Goal: Information Seeking & Learning: Check status

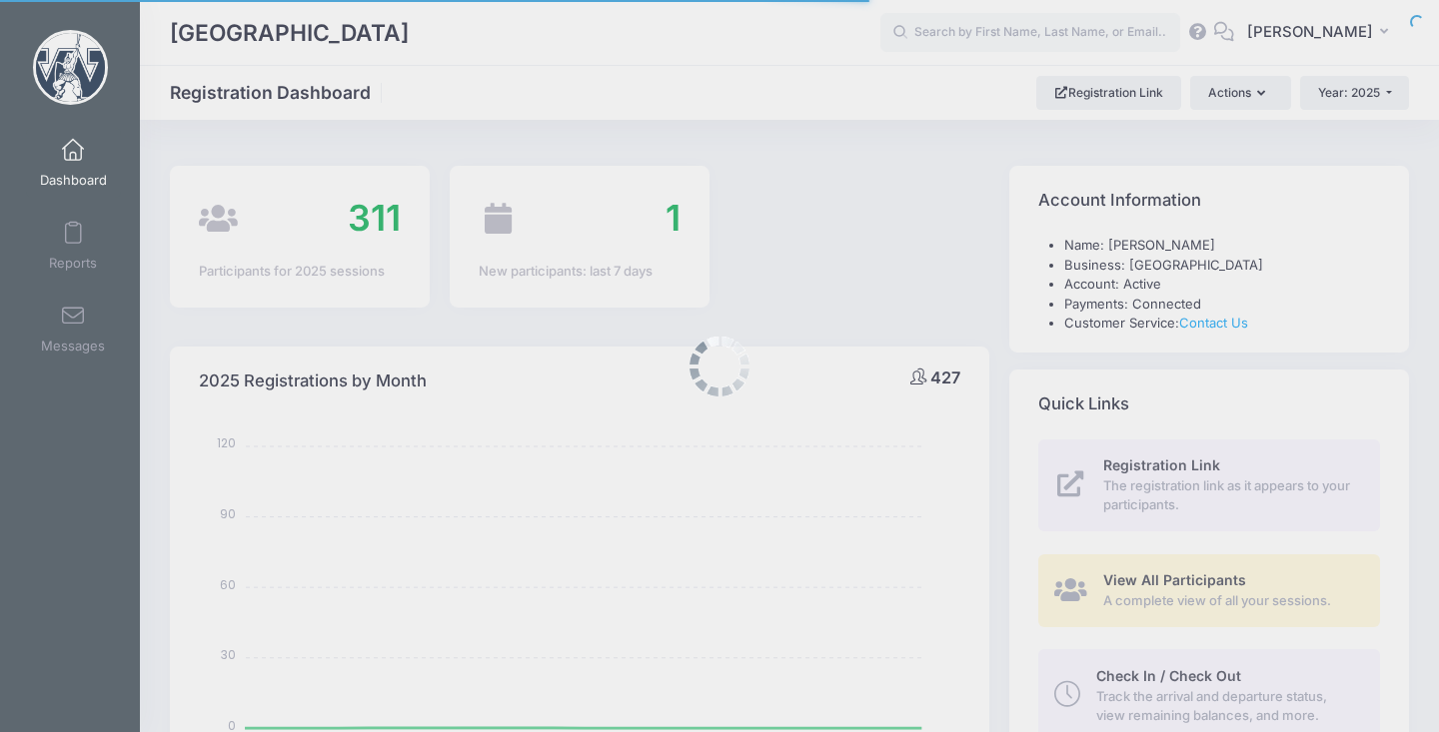
select select
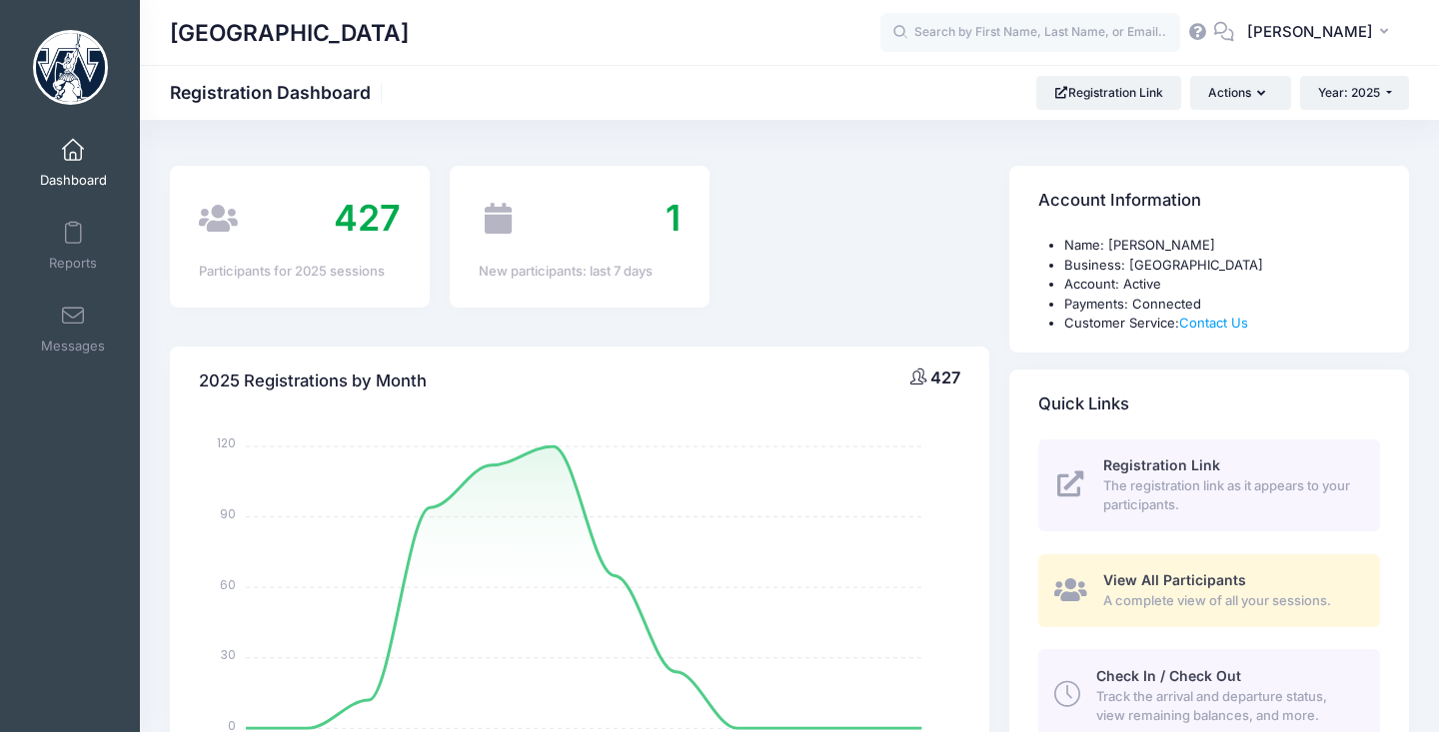
click at [1159, 584] on span "View All Participants" at bounding box center [1174, 579] width 143 height 17
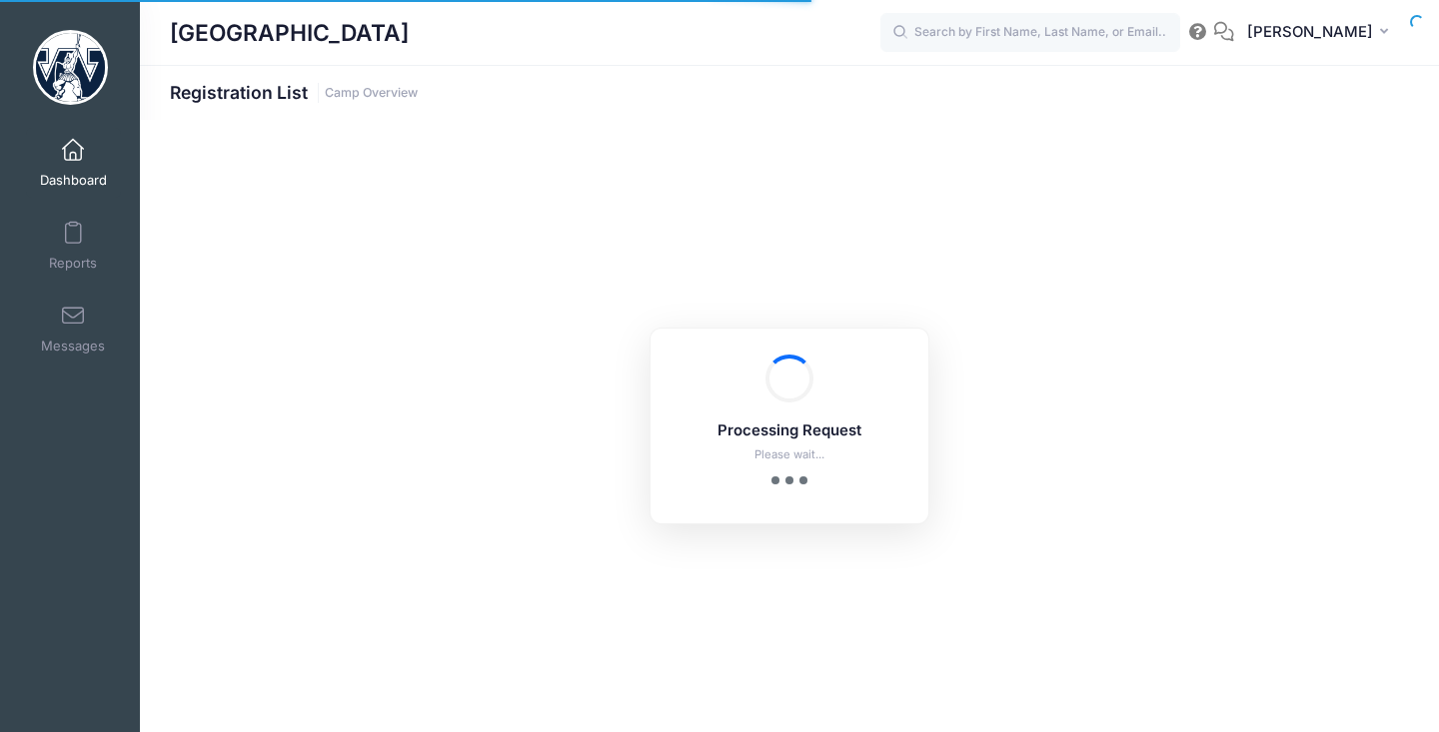
select select "10"
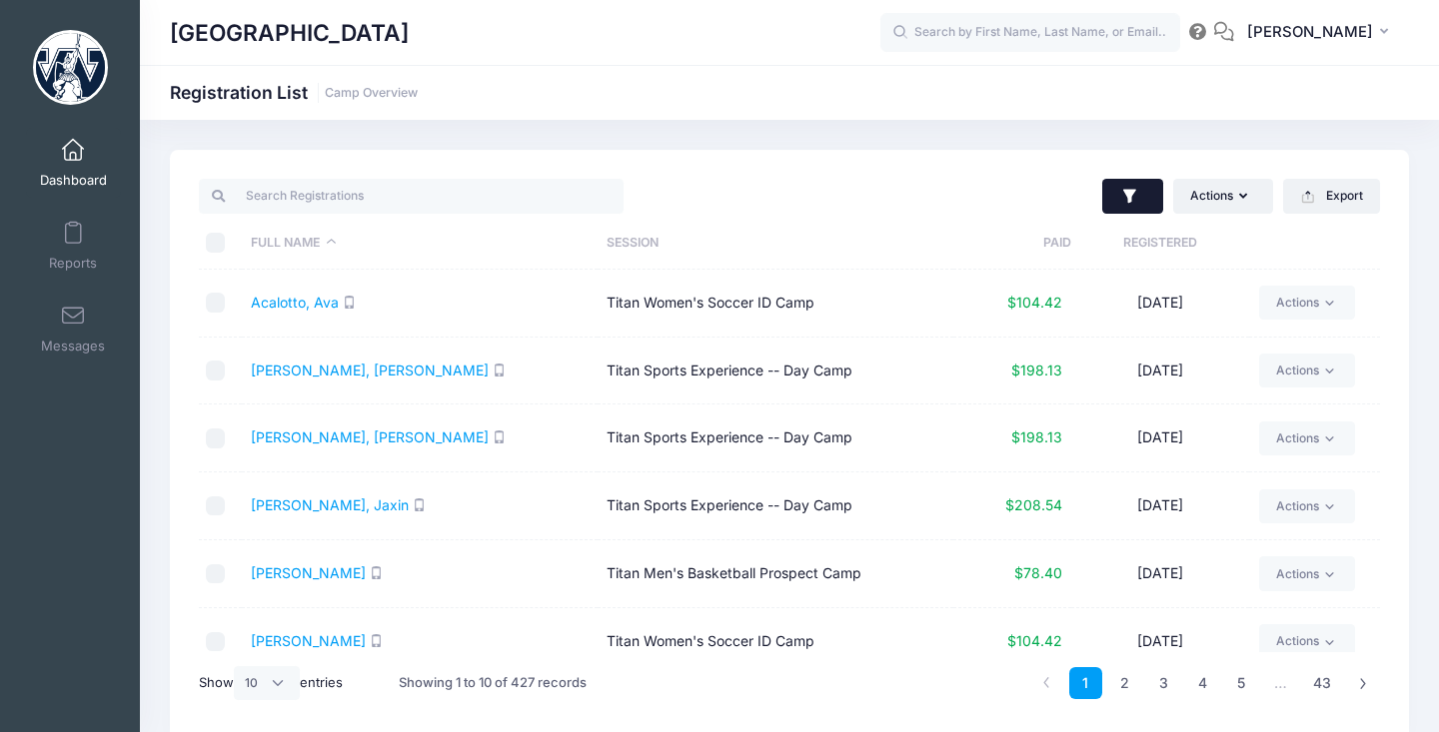
click at [1134, 201] on icon "button" at bounding box center [1130, 197] width 20 height 20
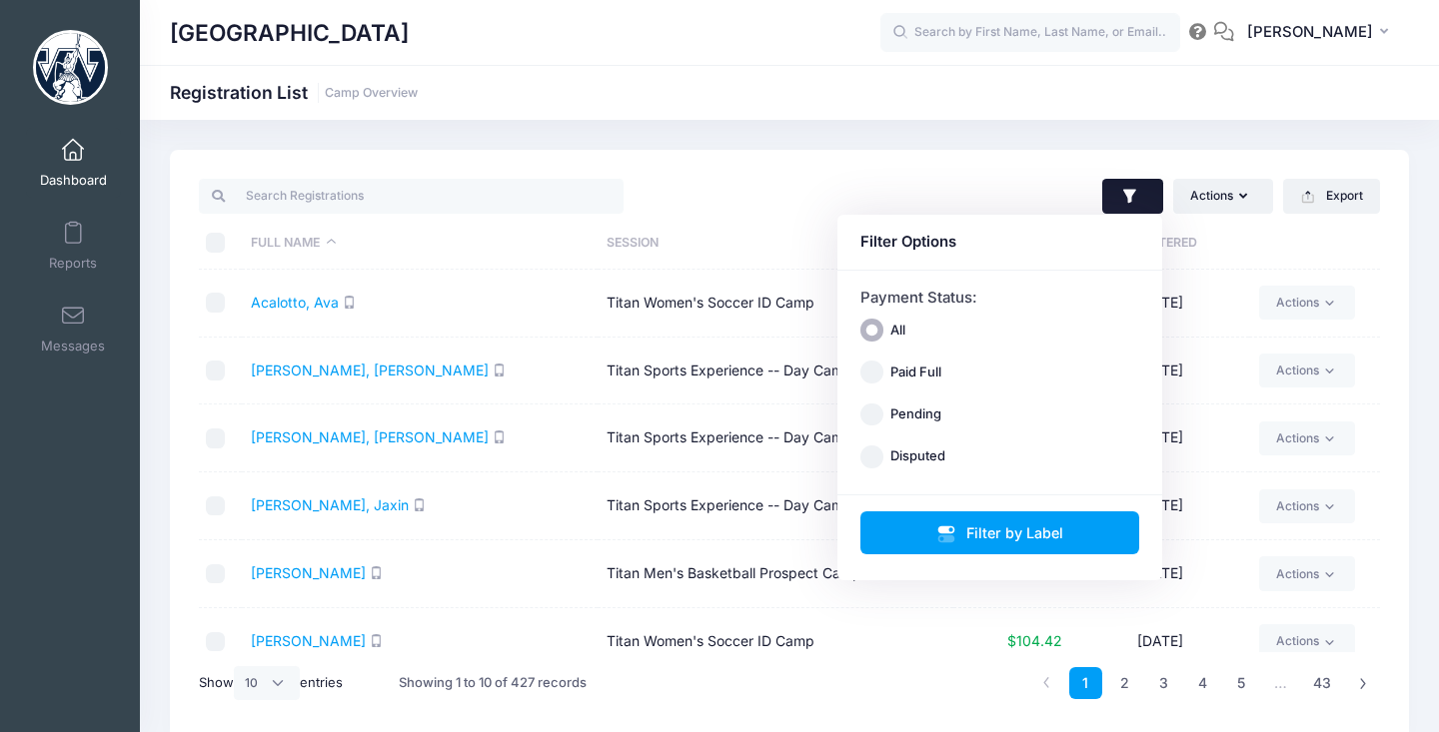
click at [1134, 201] on icon "button" at bounding box center [1130, 197] width 20 height 20
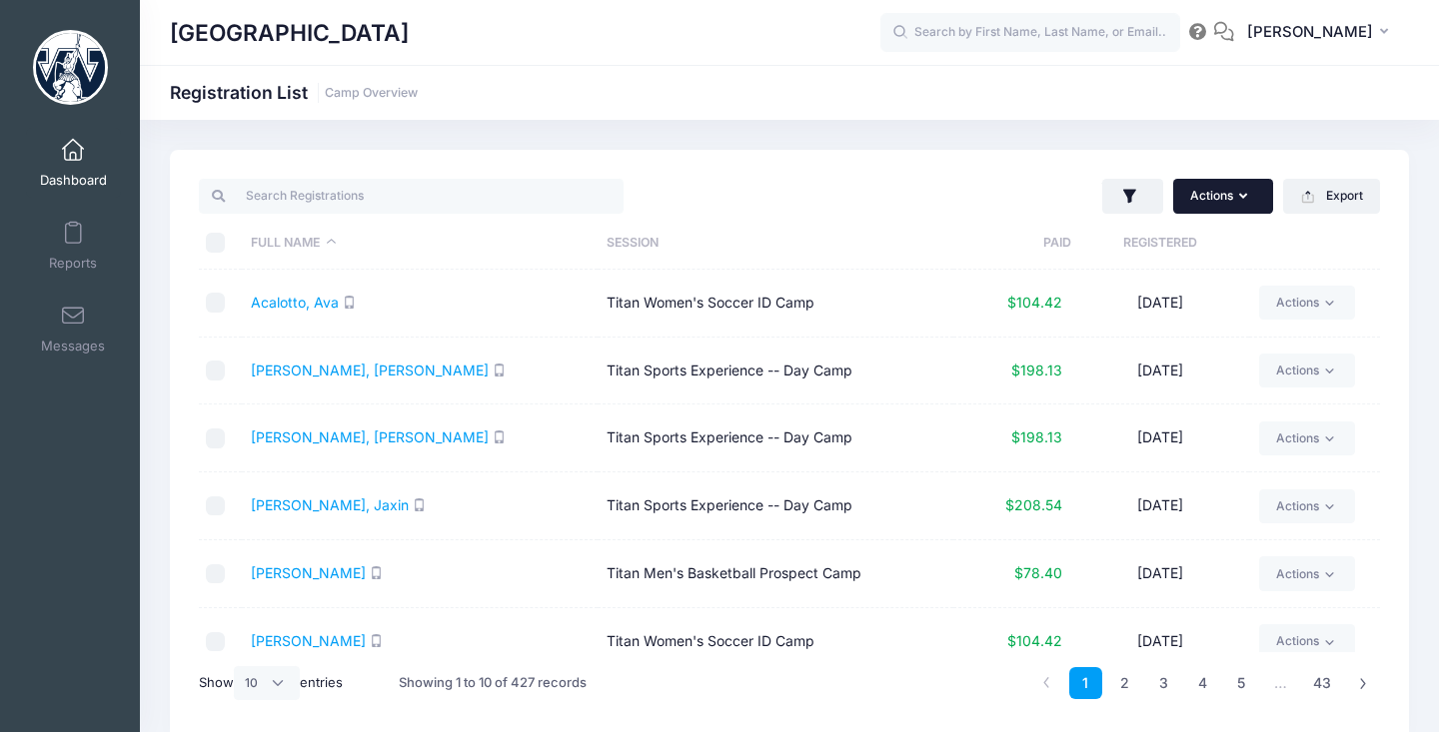
click at [1219, 201] on button "Actions" at bounding box center [1223, 196] width 100 height 34
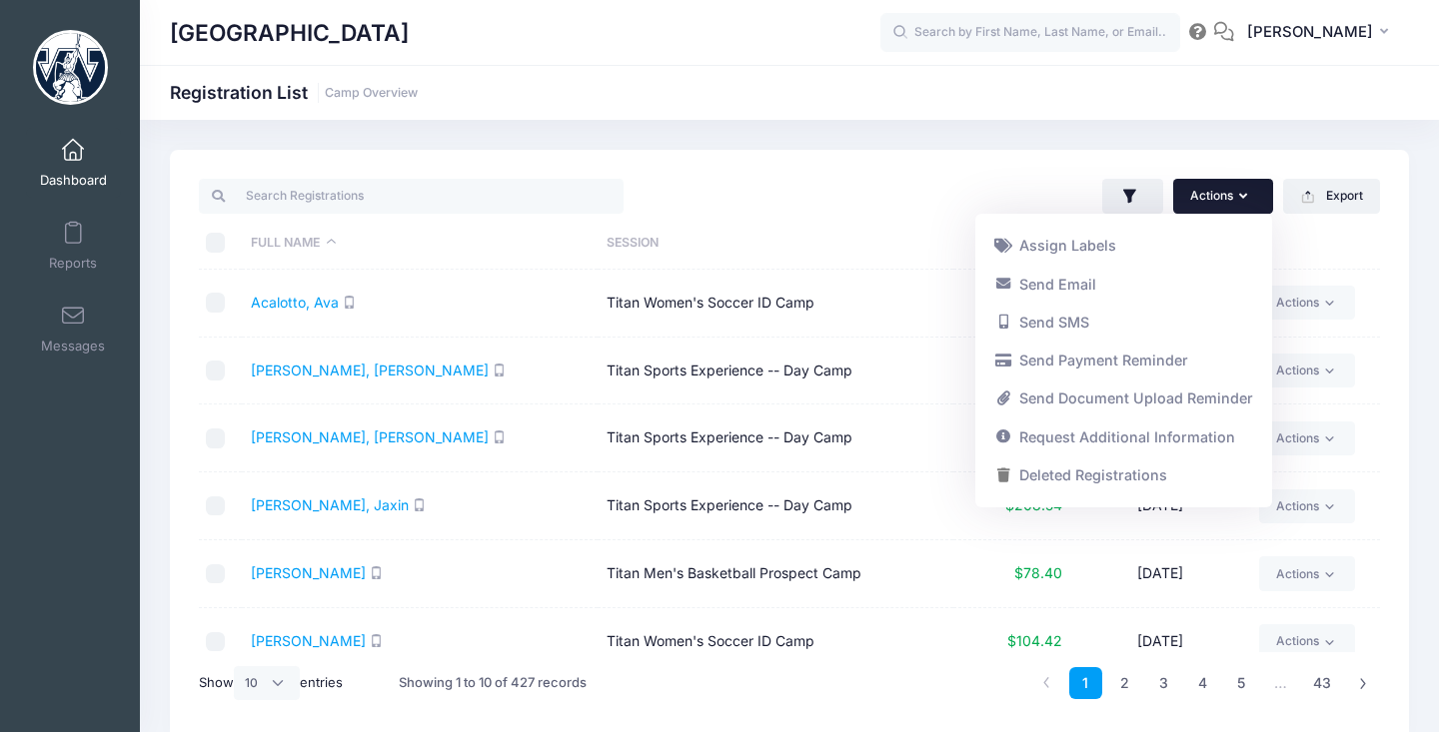
click at [1219, 201] on button "Actions" at bounding box center [1223, 196] width 100 height 34
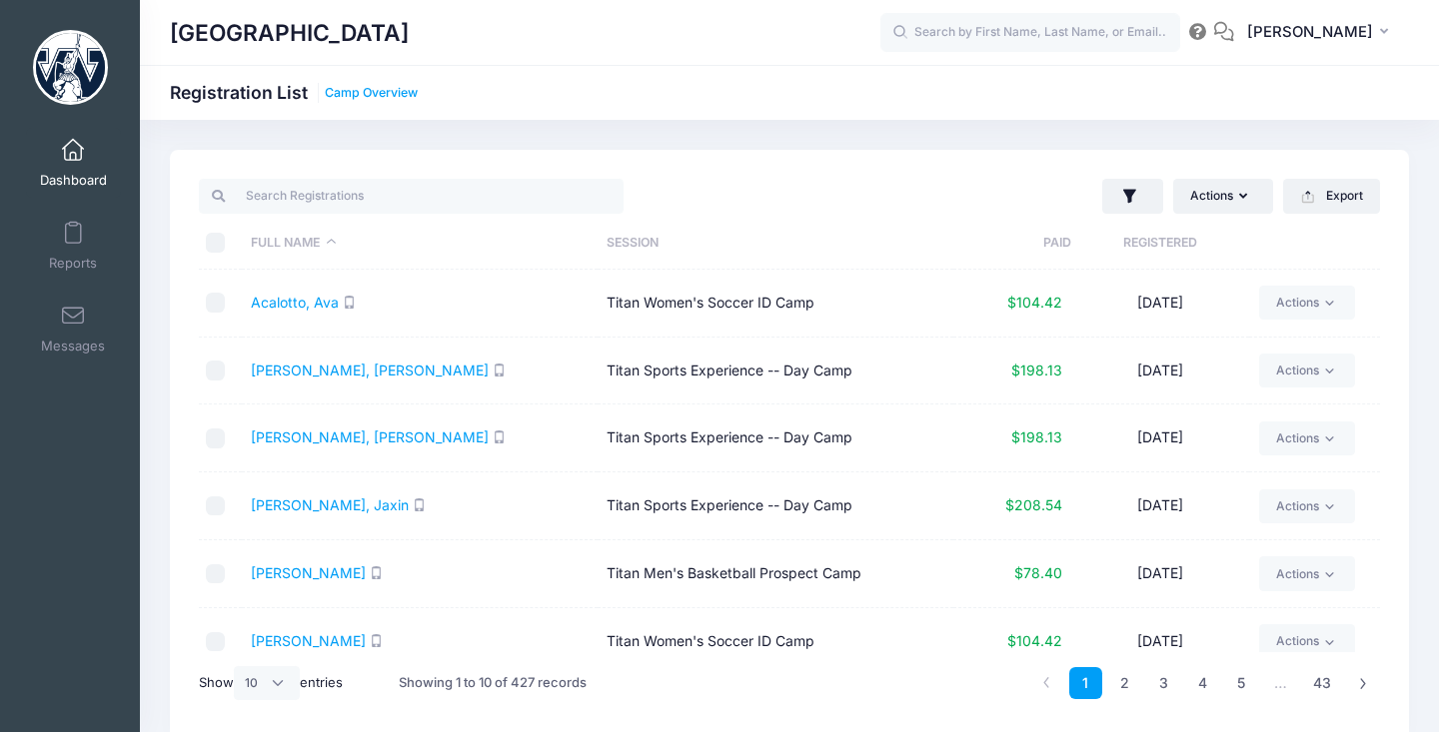
click at [341, 96] on link "Camp Overview" at bounding box center [371, 93] width 93 height 15
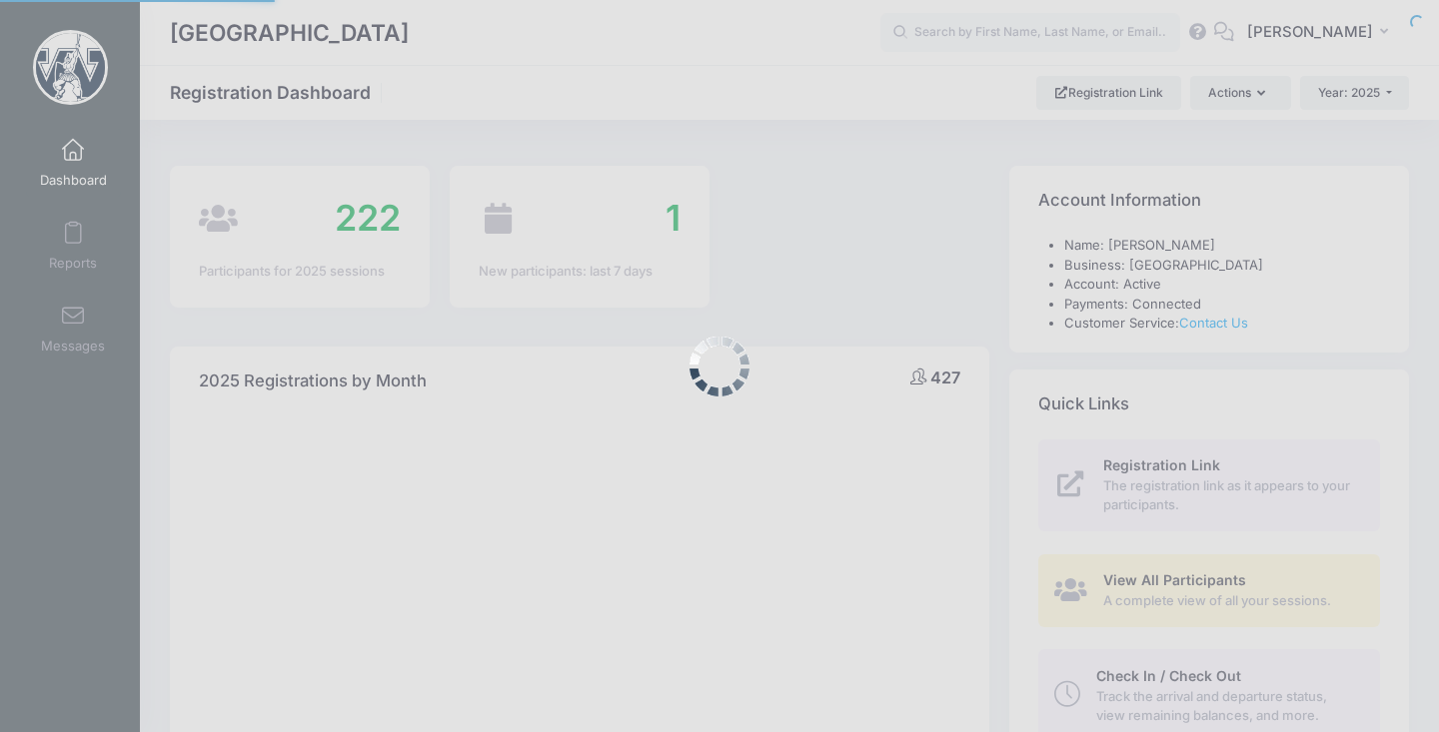
select select
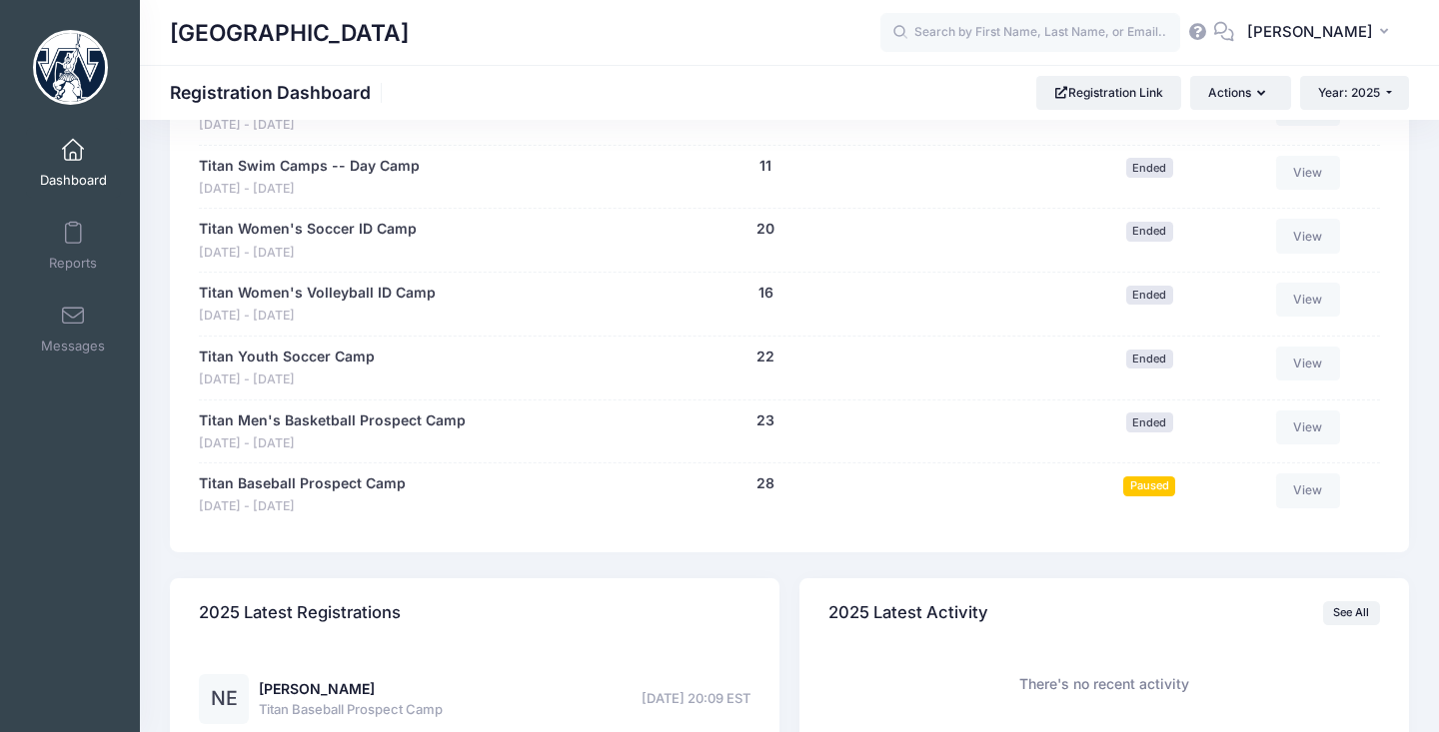
scroll to position [1854, 0]
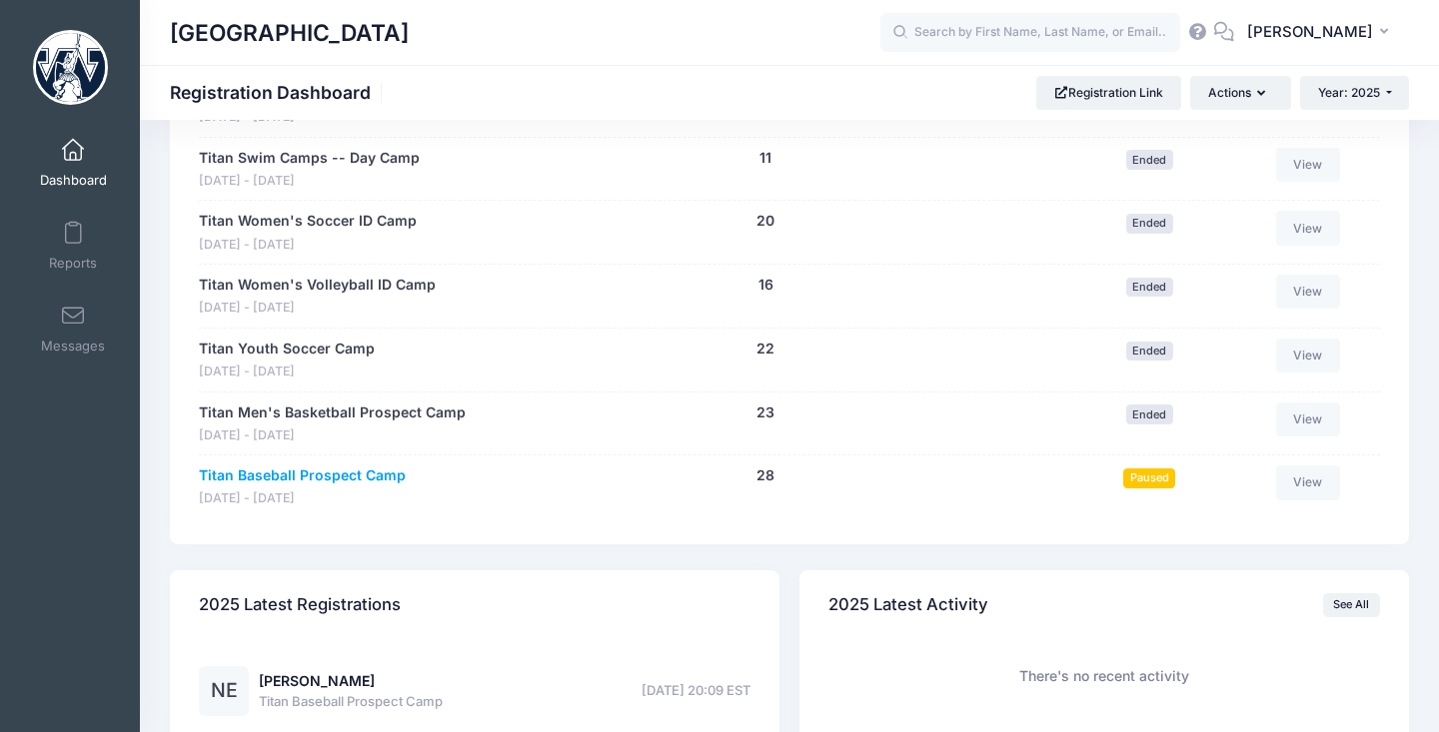
click at [364, 466] on link "Titan Baseball Prospect Camp" at bounding box center [302, 476] width 207 height 21
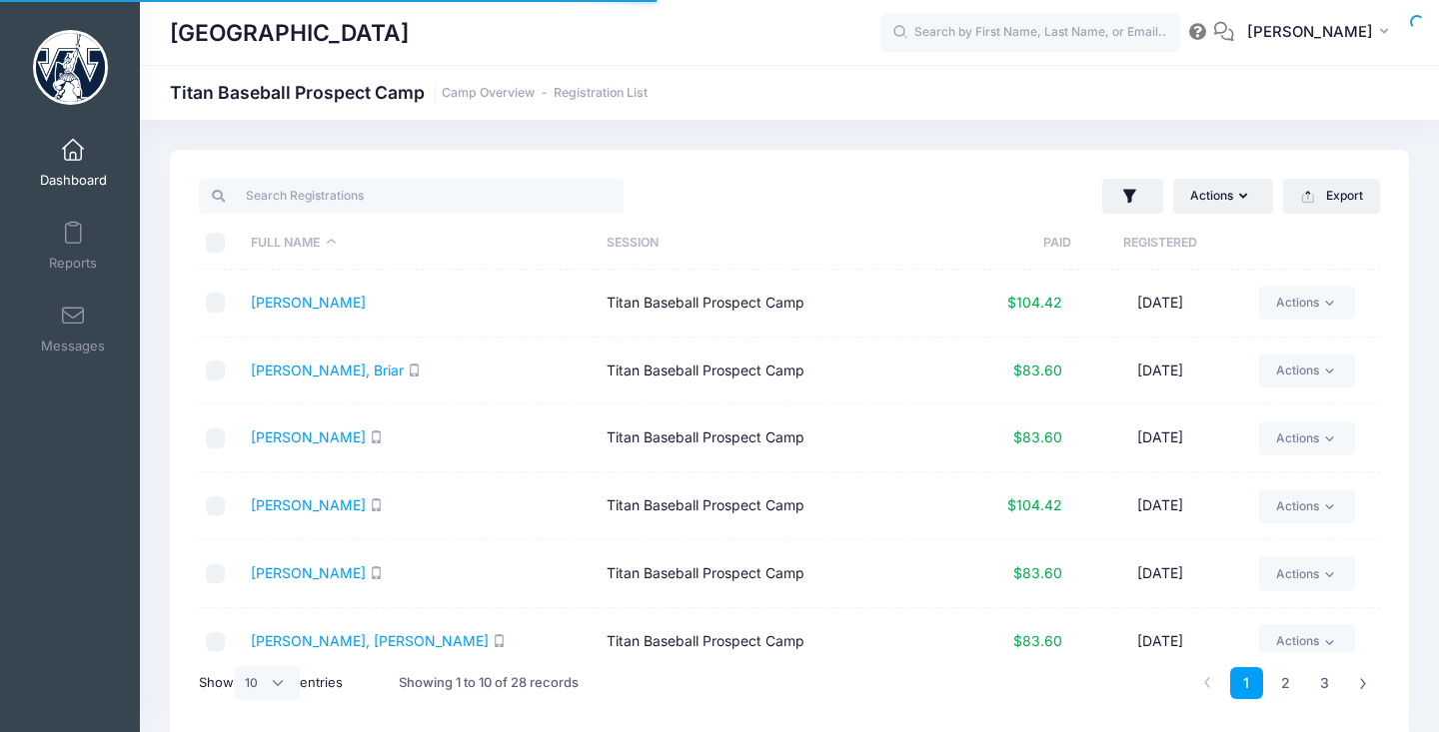
select select "10"
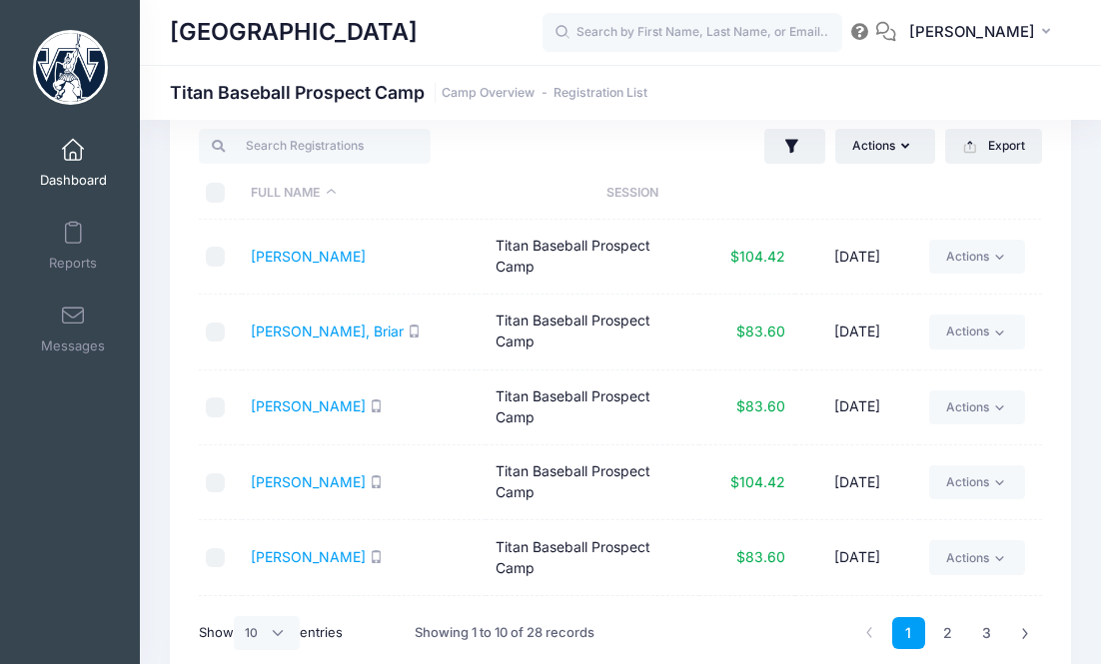
drag, startPoint x: 308, startPoint y: 251, endPoint x: 308, endPoint y: 223, distance: 28.0
click at [308, 251] on link "Bailey, Parker" at bounding box center [308, 256] width 115 height 17
click at [298, 323] on link "[PERSON_NAME], Briar" at bounding box center [327, 331] width 153 height 17
click at [309, 398] on link "Donovan, Drew" at bounding box center [308, 406] width 115 height 17
click at [316, 474] on link "[PERSON_NAME]" at bounding box center [308, 482] width 115 height 17
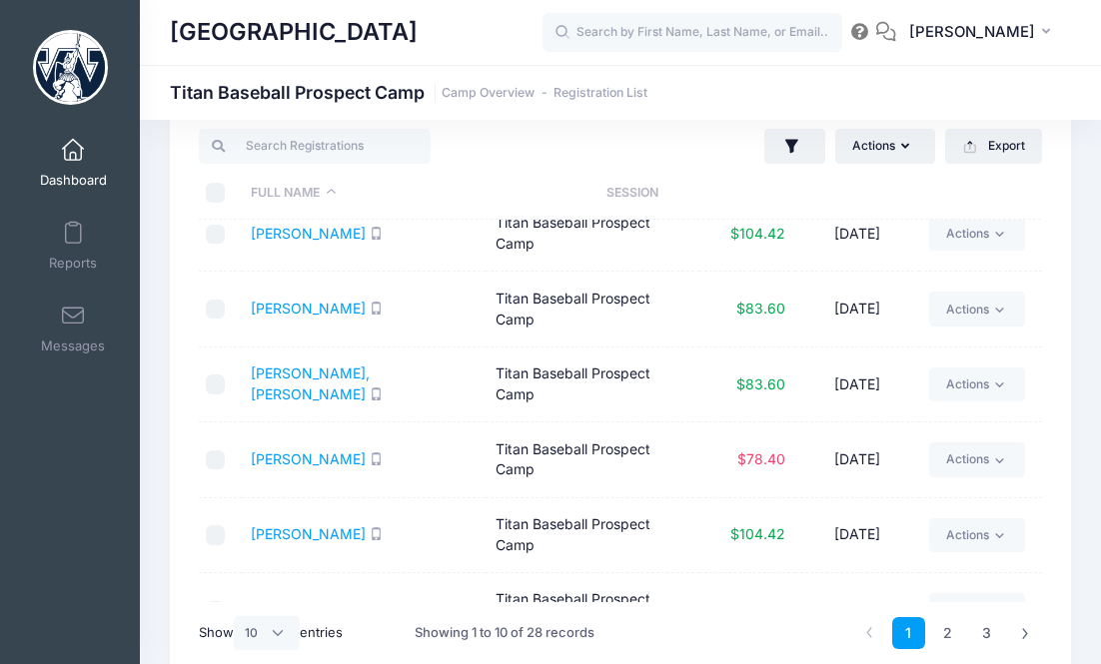
scroll to position [254, 0]
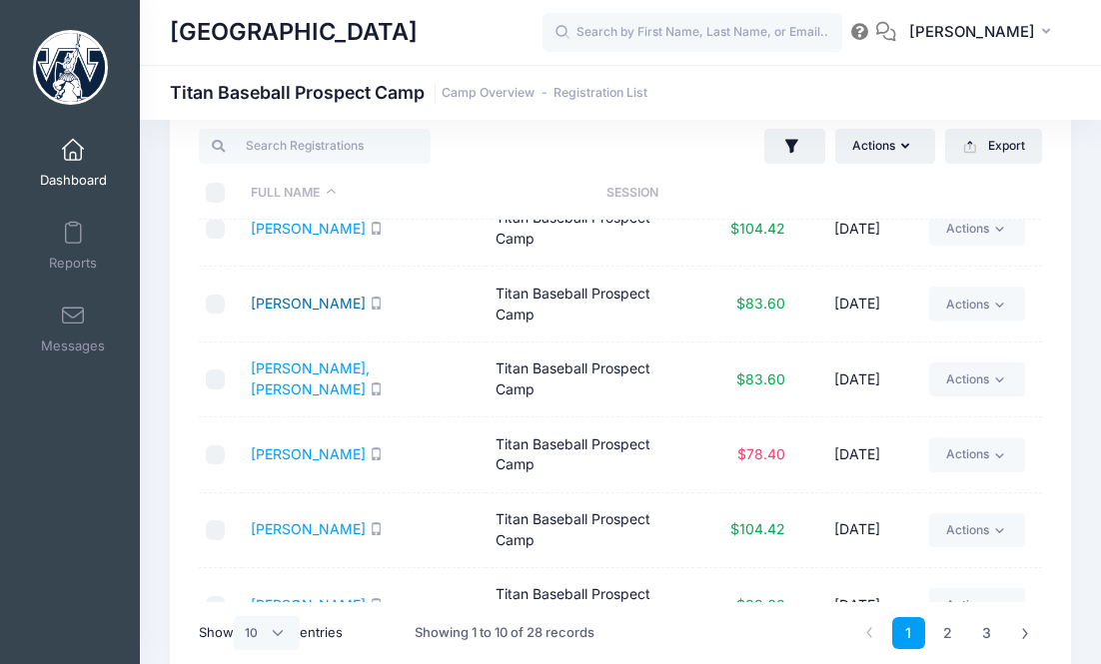
click at [315, 295] on link "Elliott, Nathan" at bounding box center [308, 303] width 115 height 17
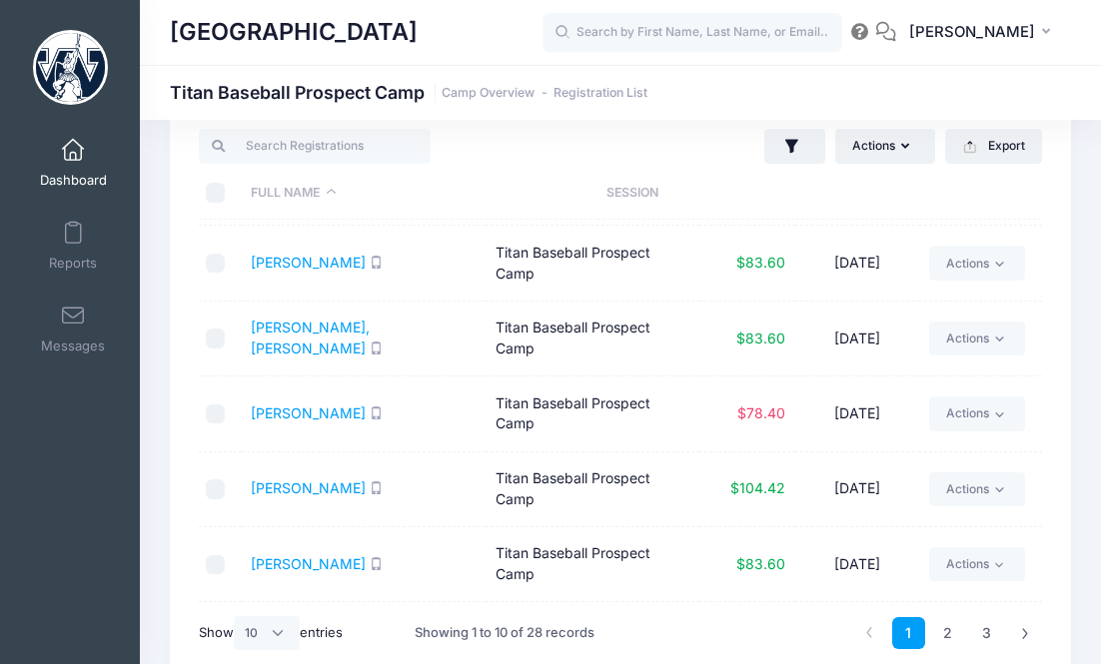
scroll to position [294, 0]
click at [336, 320] on link "Fernsler, Jackson" at bounding box center [310, 339] width 119 height 38
click at [334, 405] on link "Filippone, Domenick" at bounding box center [308, 413] width 115 height 17
click at [316, 480] on link "Fisher, Mason" at bounding box center [308, 488] width 115 height 17
click at [309, 556] on link "Joseph, Denny" at bounding box center [308, 564] width 115 height 17
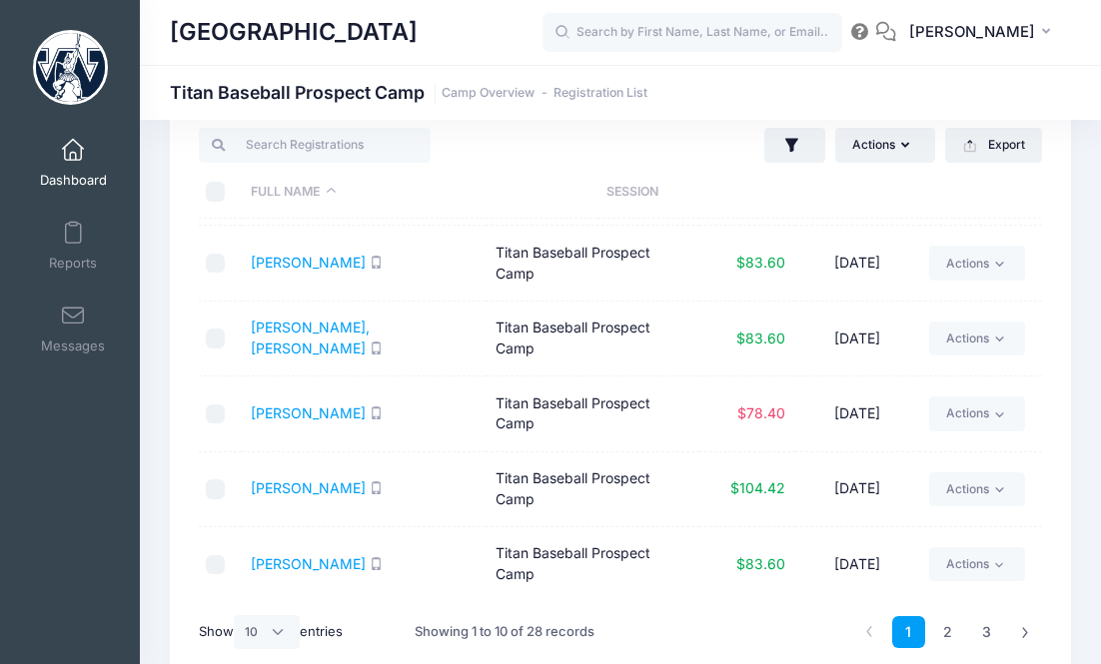
click at [311, 630] on link "Kelty, Dylan" at bounding box center [308, 638] width 115 height 17
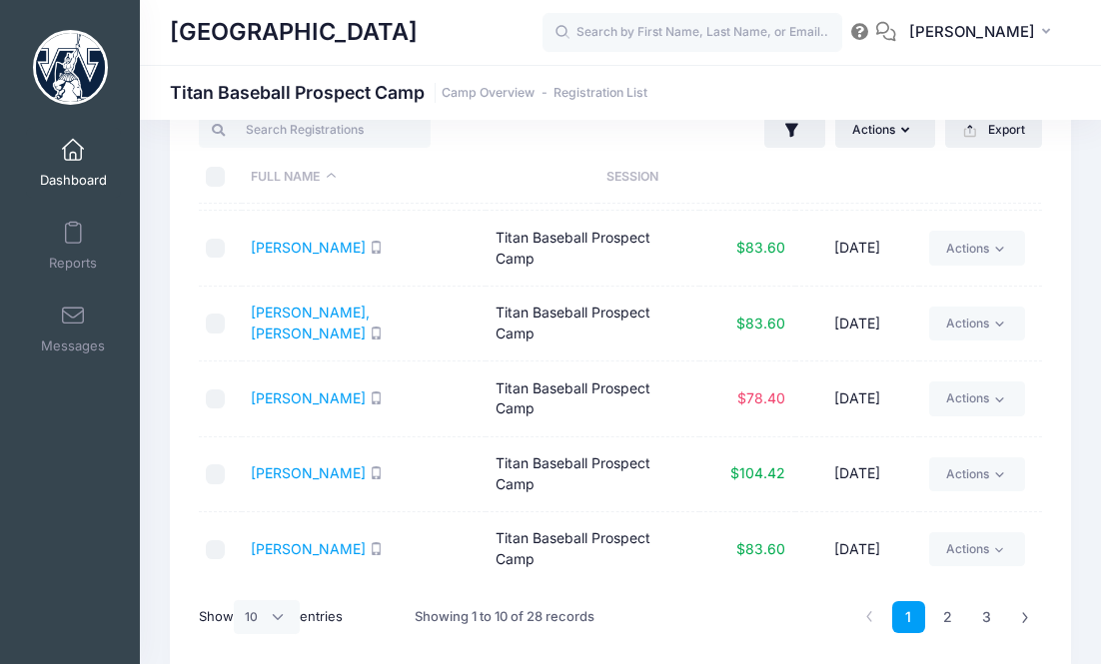
scroll to position [70, 0]
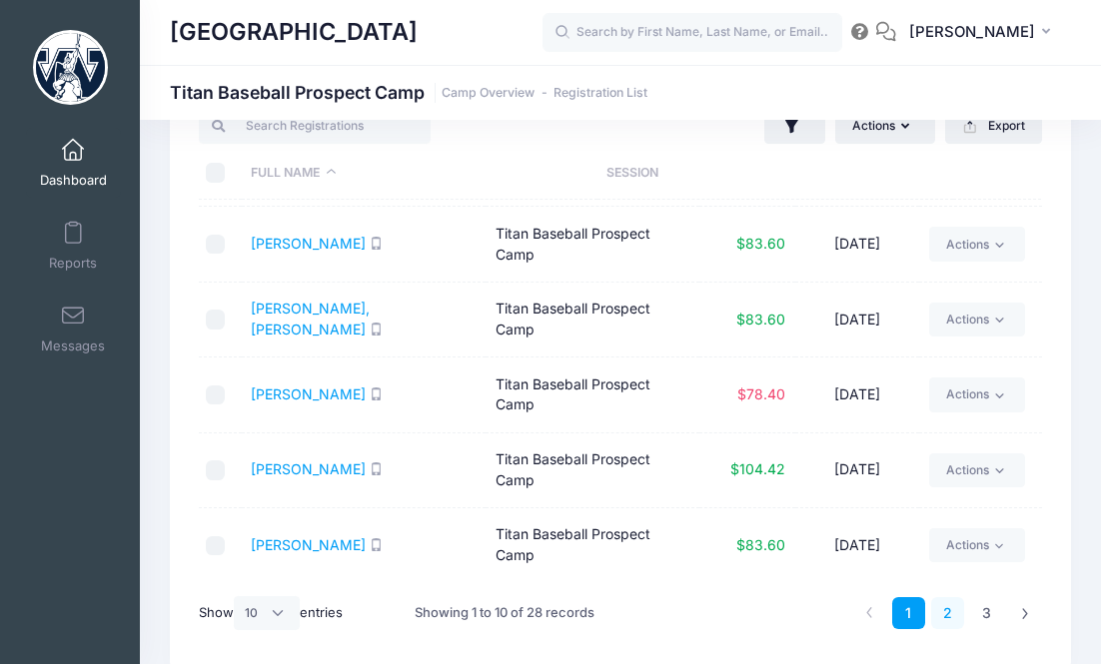
click at [943, 607] on link "2" at bounding box center [947, 613] width 33 height 33
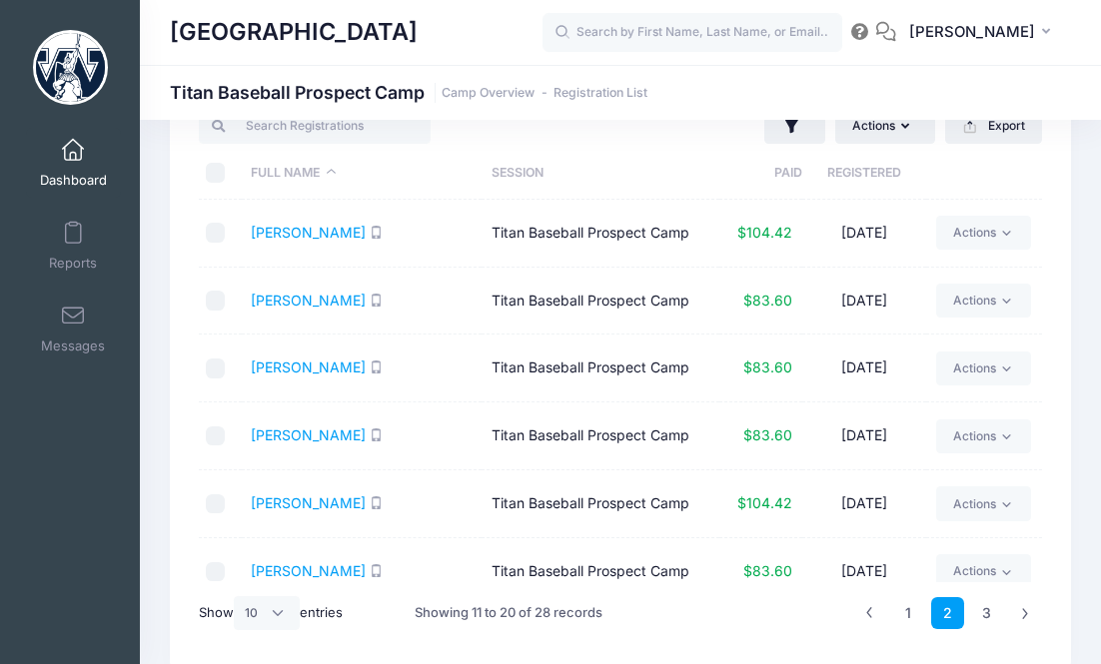
scroll to position [0, 0]
click at [302, 233] on link "Koncar, Caleb" at bounding box center [308, 232] width 115 height 17
drag, startPoint x: 333, startPoint y: 301, endPoint x: 331, endPoint y: 273, distance: 28.0
click at [331, 301] on link "Kopkash, Stevie" at bounding box center [308, 300] width 115 height 17
click at [286, 372] on link "MacDougall, Colton" at bounding box center [308, 367] width 115 height 17
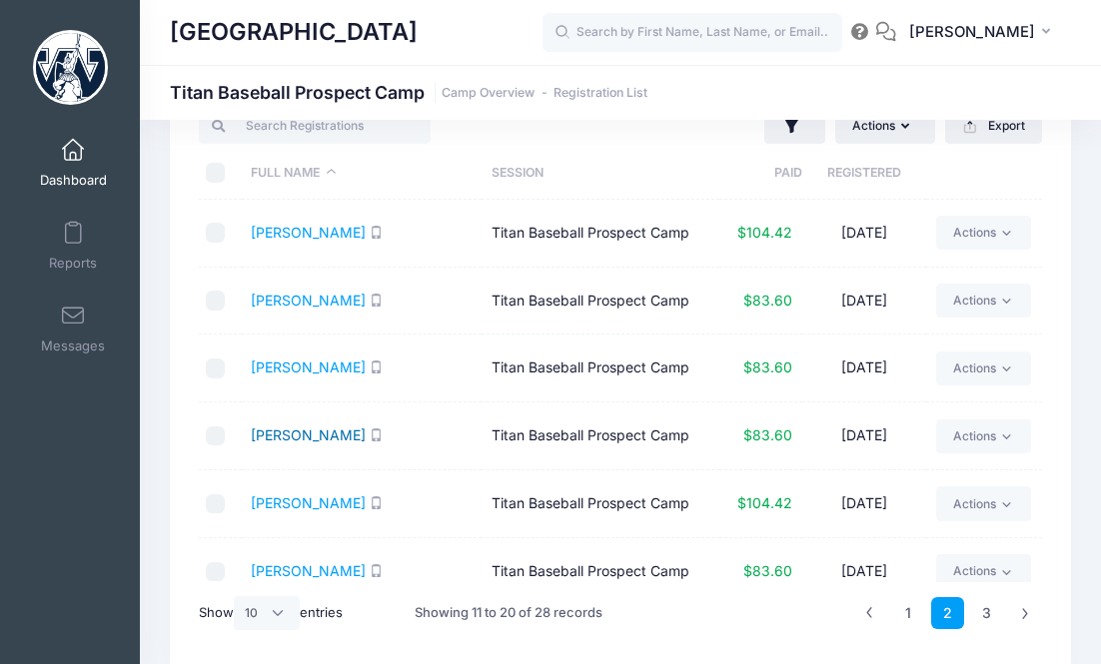
click at [300, 437] on link "Malley, Paul" at bounding box center [308, 435] width 115 height 17
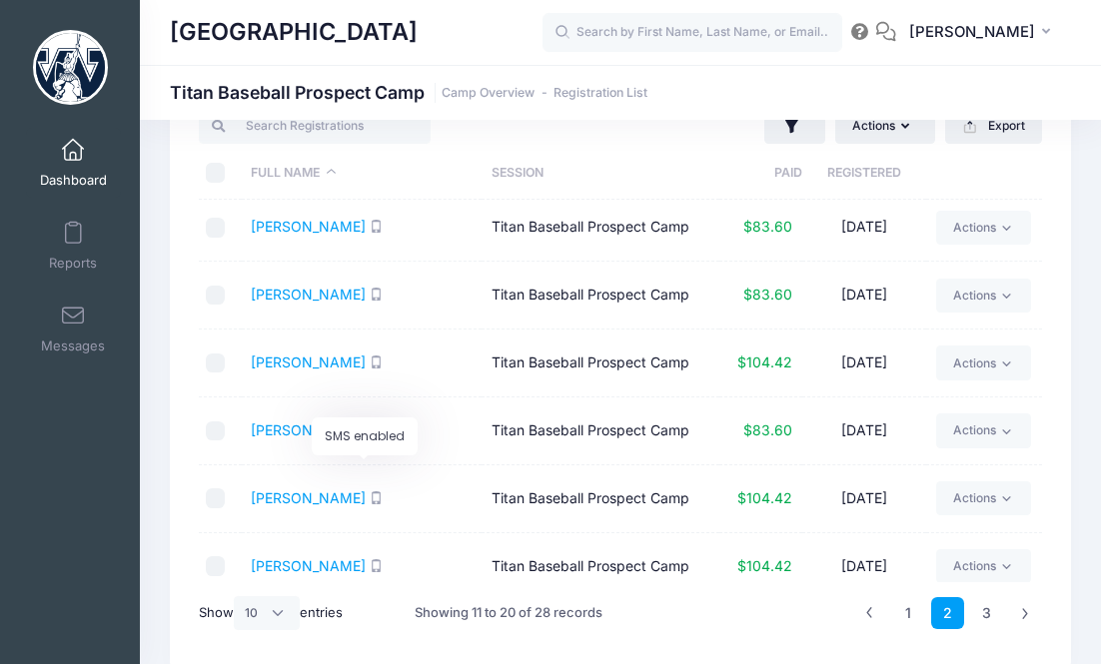
scroll to position [142, 0]
click at [329, 368] on link "McCandless, Isaac" at bounding box center [308, 361] width 115 height 17
click at [329, 432] on link "Rawlings, Elijah" at bounding box center [308, 429] width 115 height 17
click at [296, 502] on link "Rex, Ethan" at bounding box center [308, 497] width 115 height 17
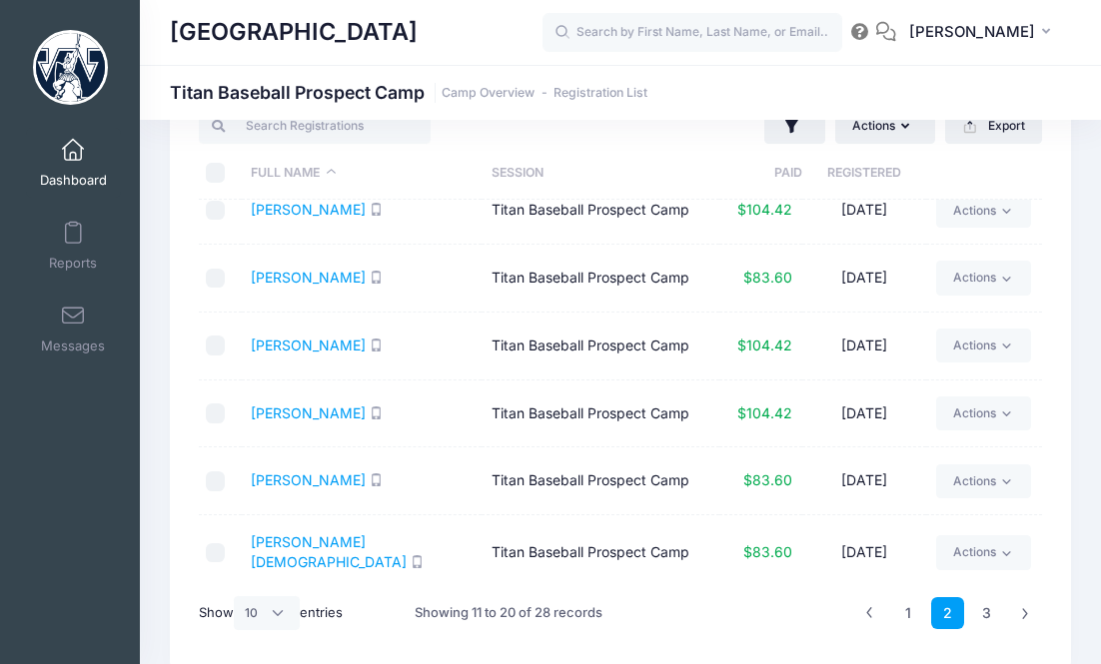
scroll to position [294, 0]
click at [316, 415] on link "Shenot, Logan" at bounding box center [308, 413] width 115 height 17
click at [327, 484] on link "Speigle, Grady" at bounding box center [308, 480] width 115 height 17
click at [355, 549] on link "Stefanakis, Christian" at bounding box center [329, 553] width 156 height 38
click at [987, 620] on link "3" at bounding box center [986, 613] width 33 height 33
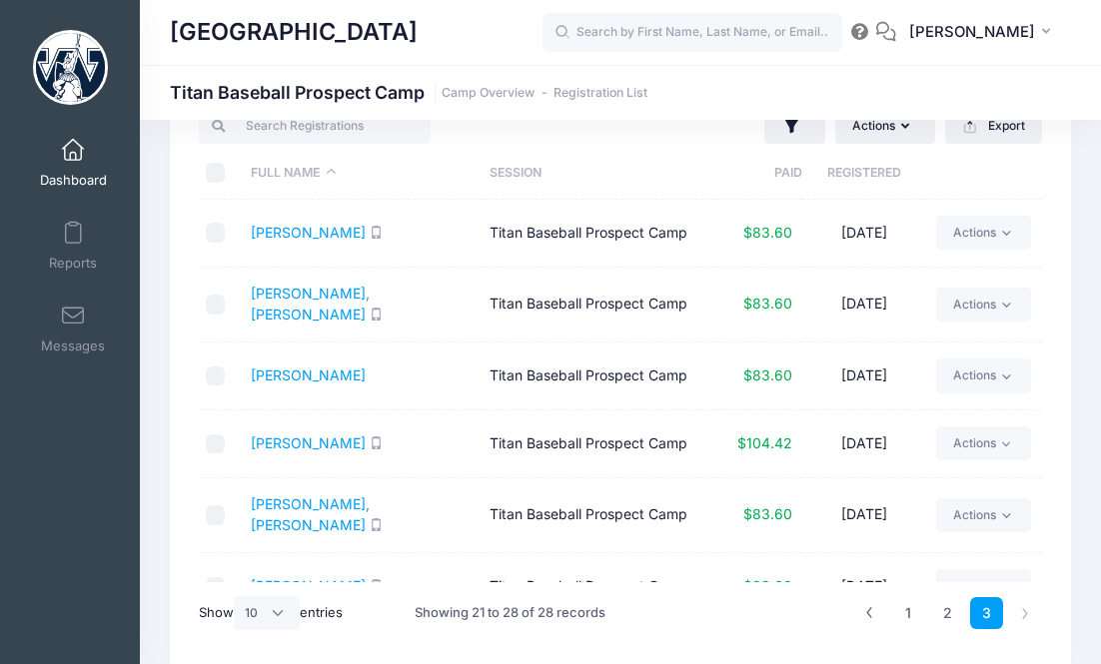
scroll to position [0, 0]
click at [297, 236] on link "Stoker, Jack" at bounding box center [308, 232] width 115 height 17
click at [326, 297] on link "Tarajack, Tucker" at bounding box center [310, 304] width 119 height 38
click at [316, 369] on link "Terlop, Jack" at bounding box center [308, 375] width 115 height 17
click at [313, 437] on link "Weisz, Chase" at bounding box center [308, 443] width 115 height 17
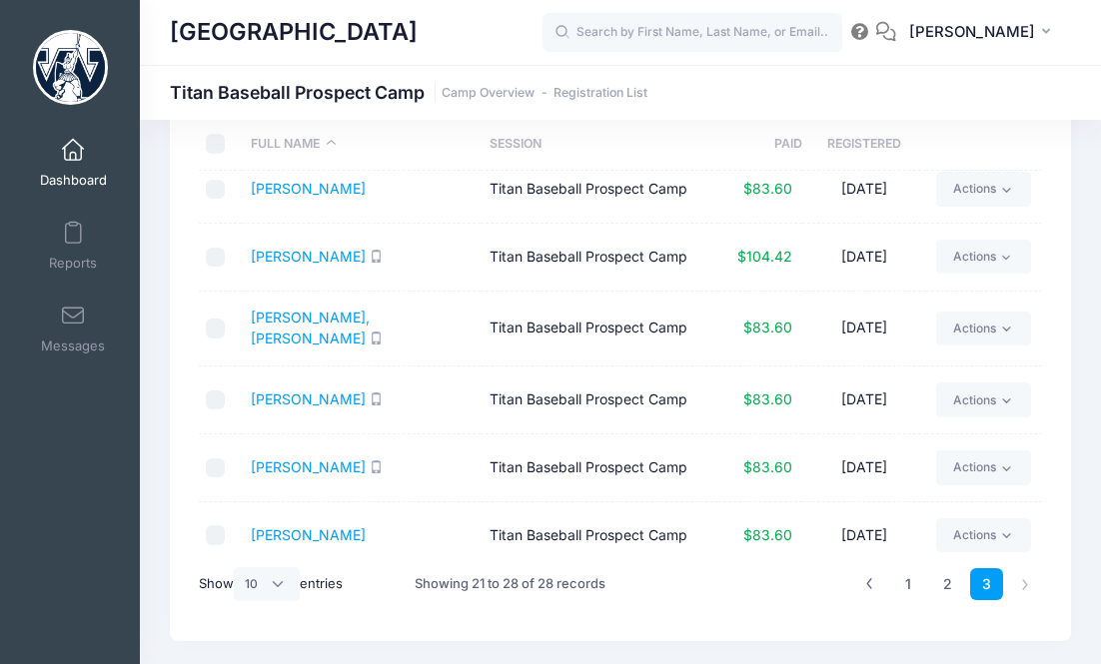
scroll to position [94, 0]
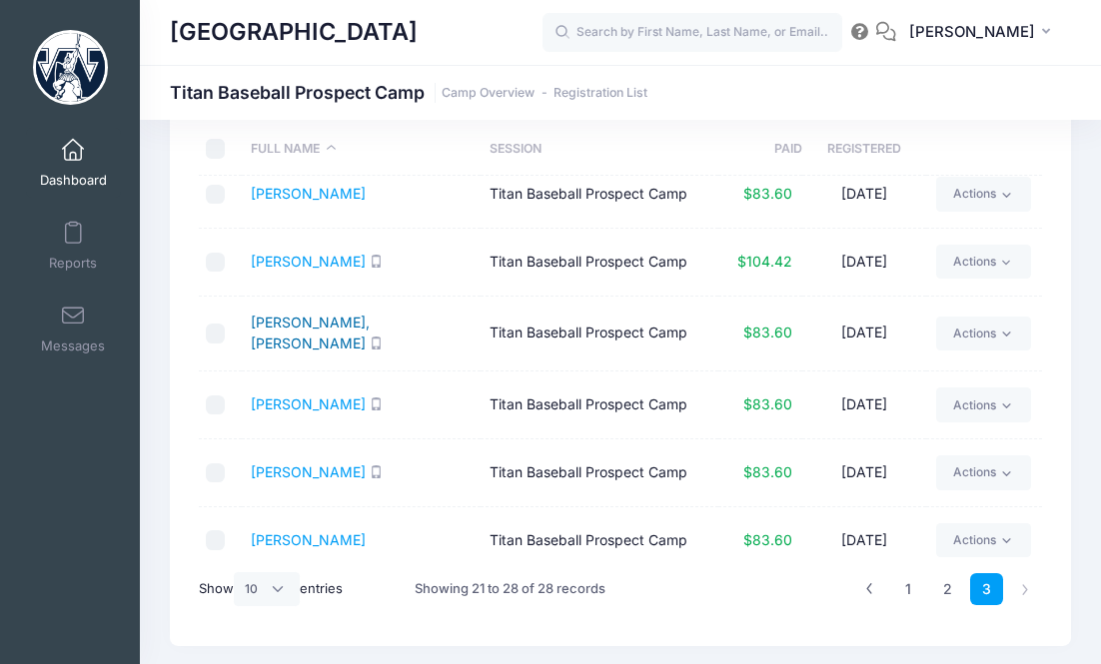
click at [289, 325] on link "Wilson, Connor" at bounding box center [310, 333] width 119 height 38
click at [318, 396] on link "Wilson, Tanner" at bounding box center [308, 404] width 115 height 17
click at [314, 464] on link "Young, Avery" at bounding box center [308, 472] width 115 height 17
click at [319, 532] on link "Zayas, Miggy" at bounding box center [308, 540] width 115 height 17
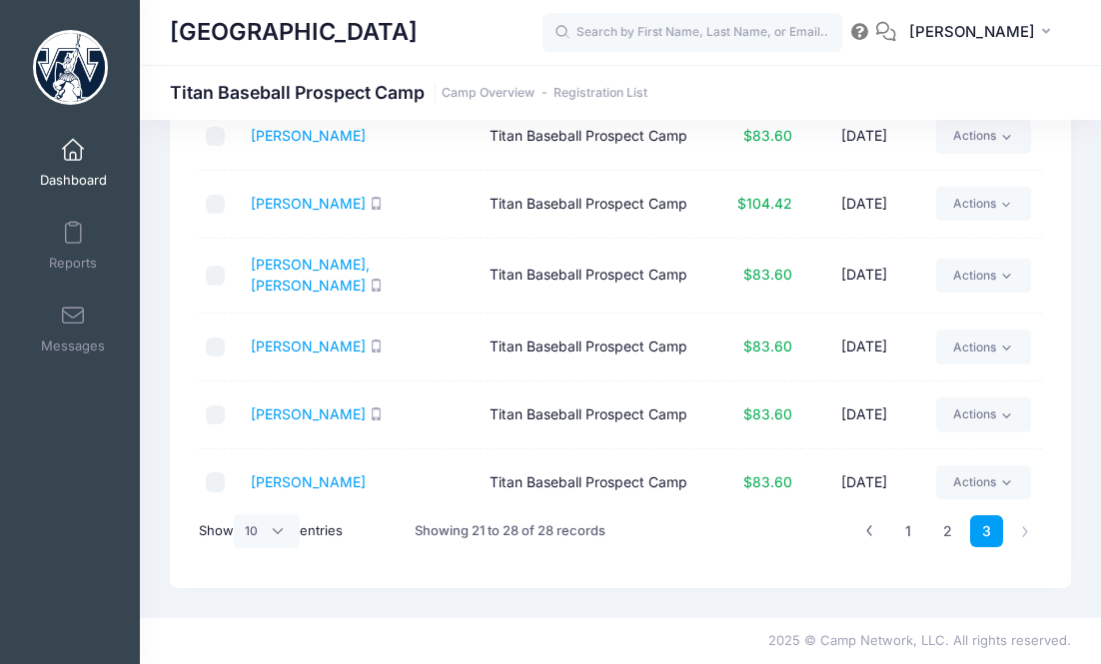
scroll to position [152, 0]
click at [902, 538] on link "1" at bounding box center [908, 532] width 33 height 33
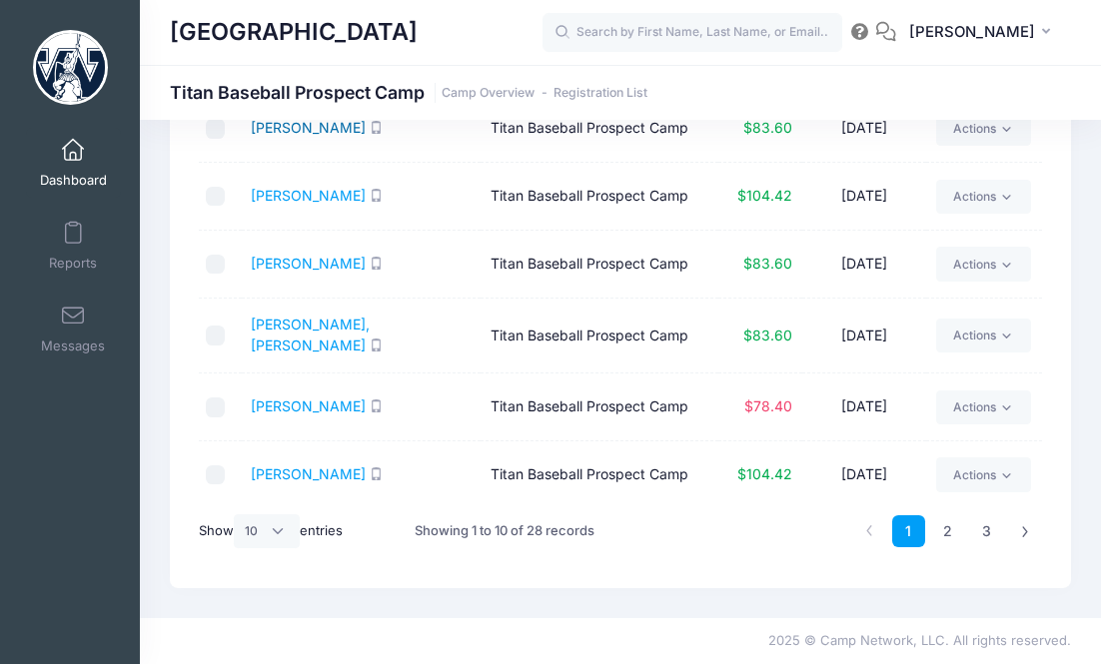
click at [308, 125] on link "Donovan, Drew" at bounding box center [308, 127] width 115 height 17
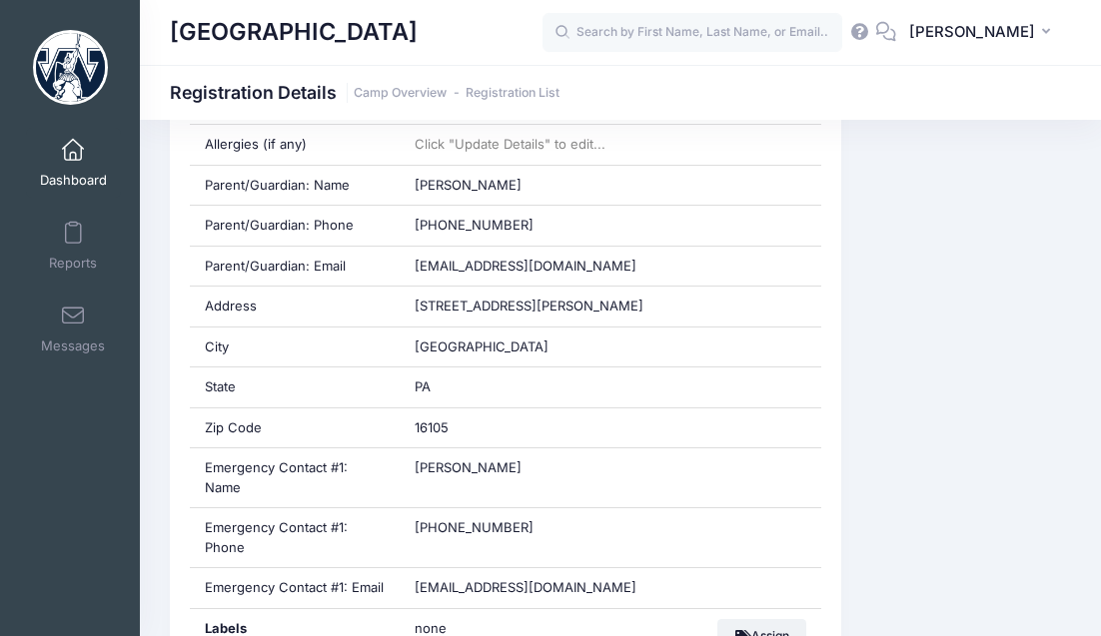
scroll to position [1003, 0]
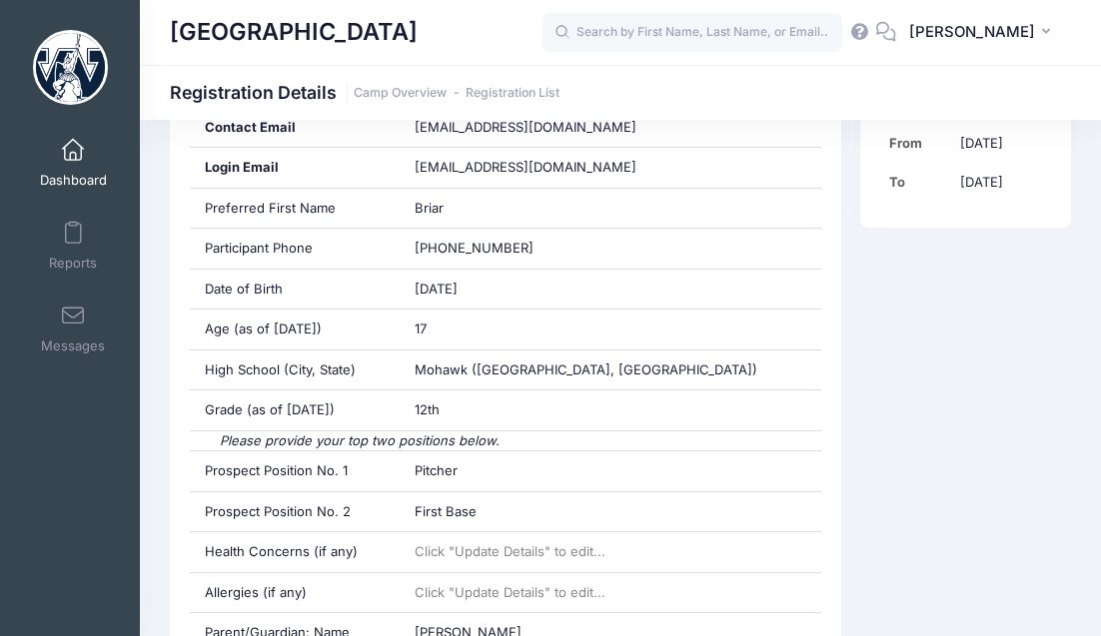
scroll to position [543, 0]
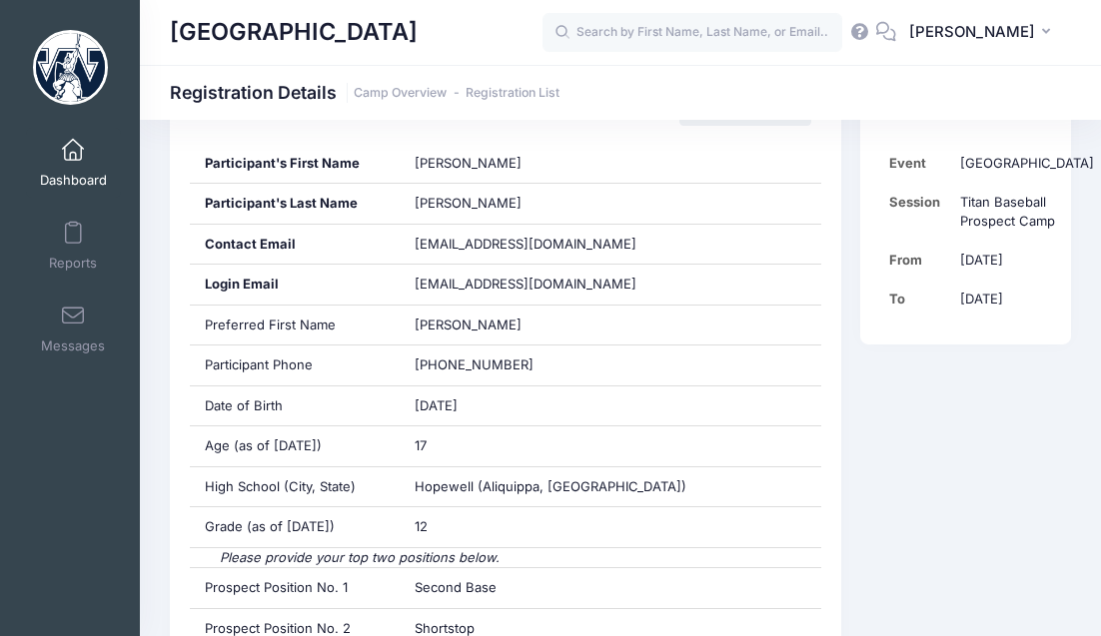
scroll to position [444, 0]
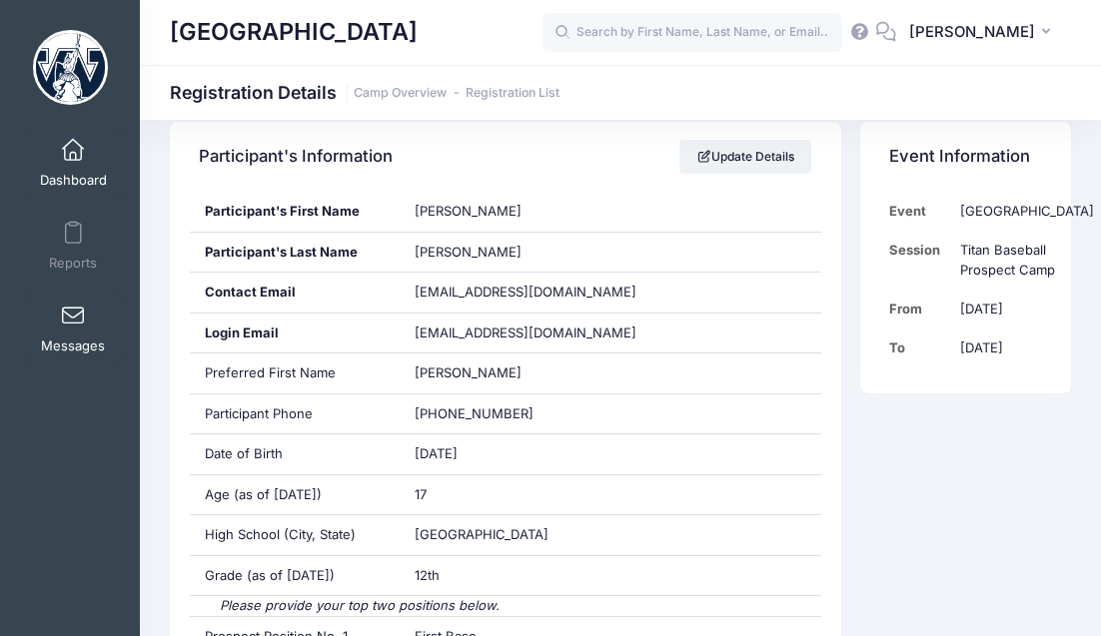
scroll to position [390, 0]
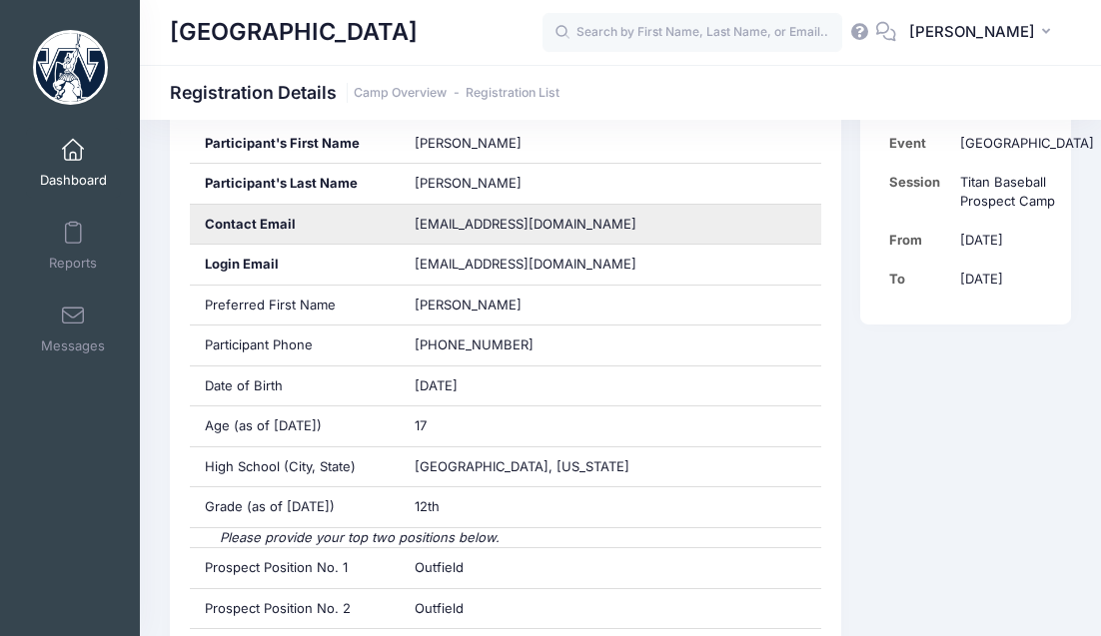
scroll to position [450, 0]
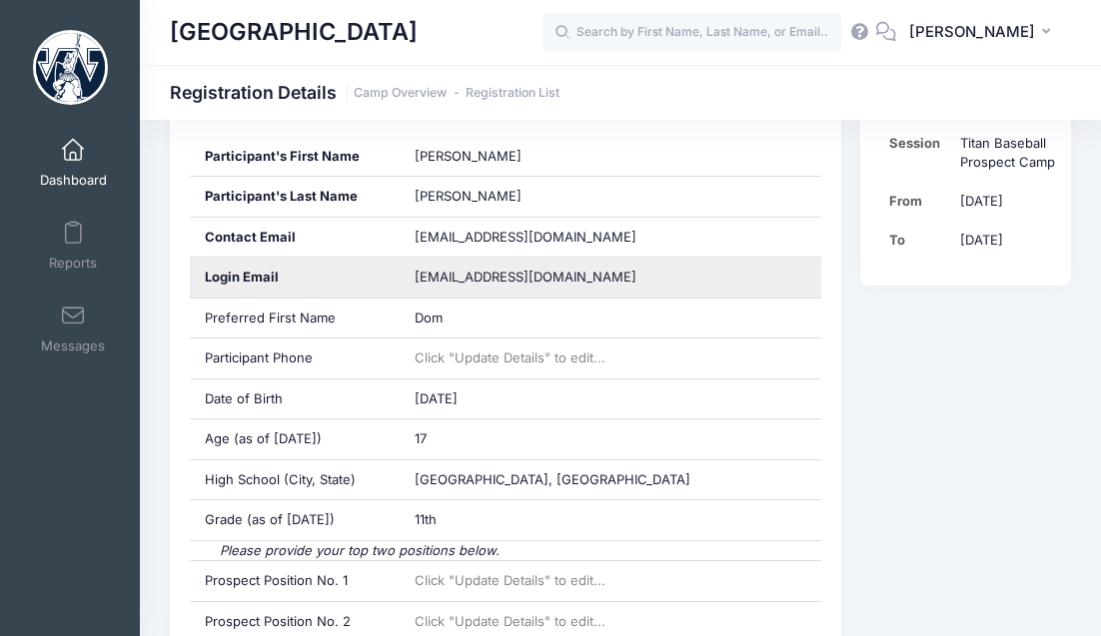
scroll to position [482, 0]
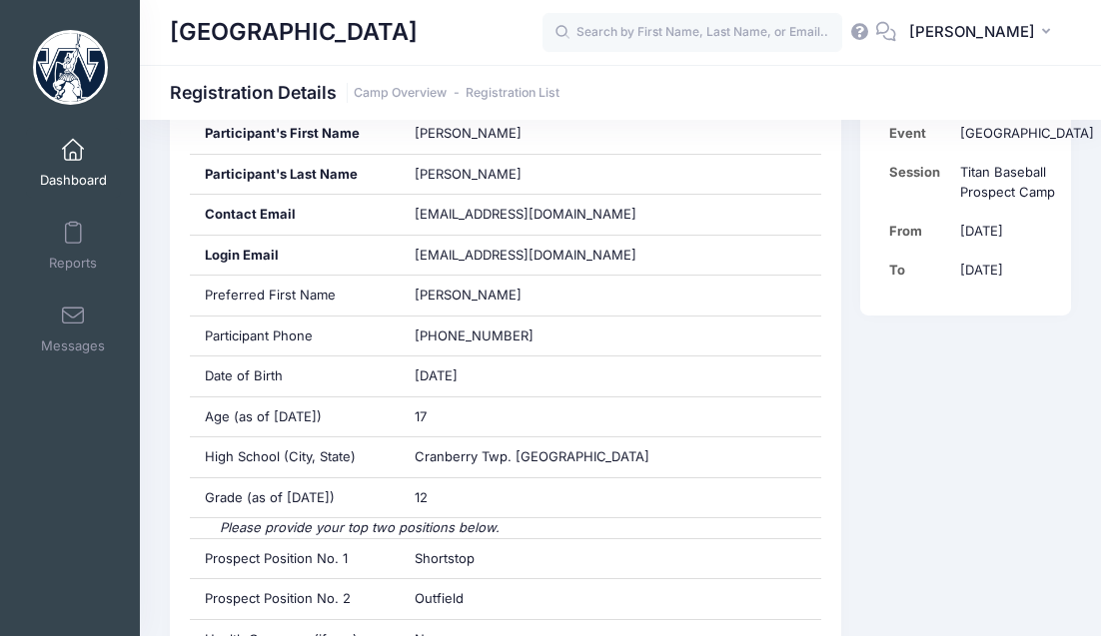
scroll to position [469, 0]
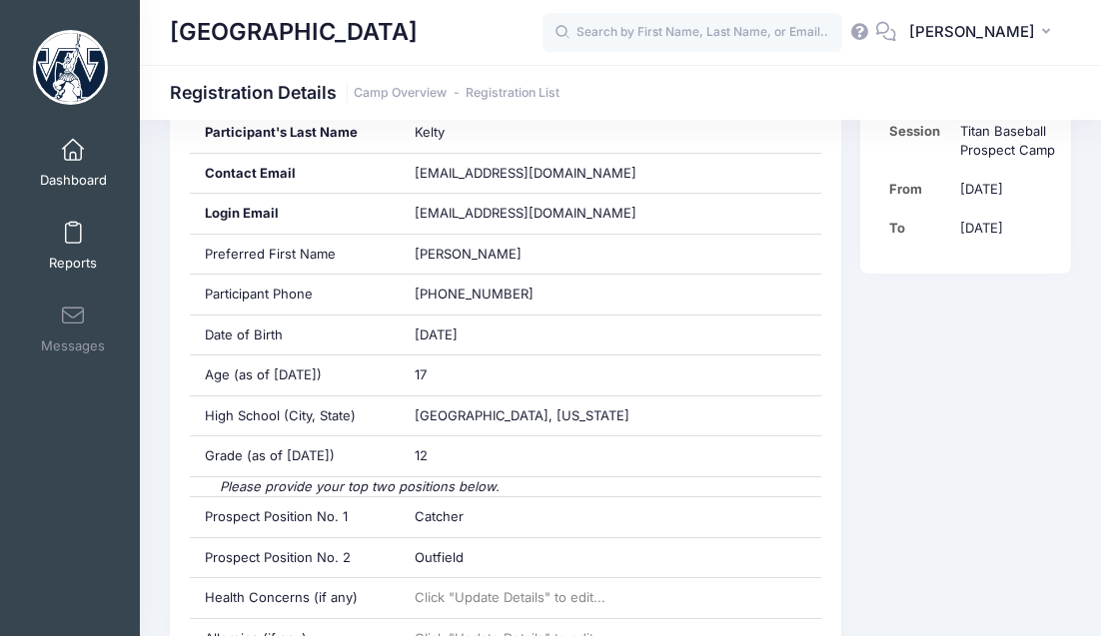
scroll to position [488, 0]
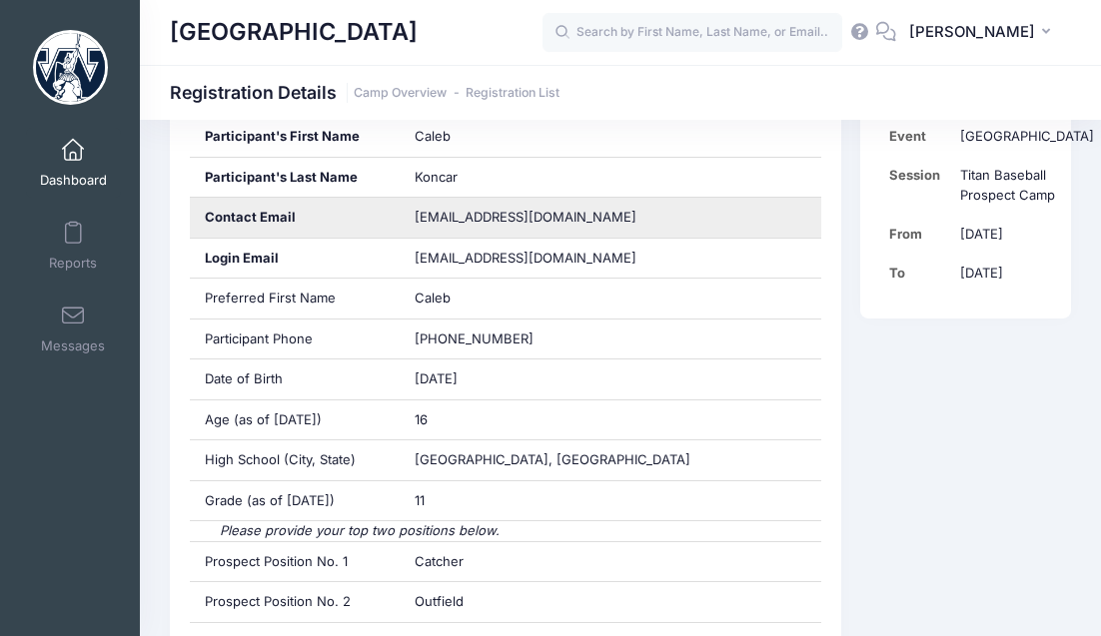
scroll to position [470, 0]
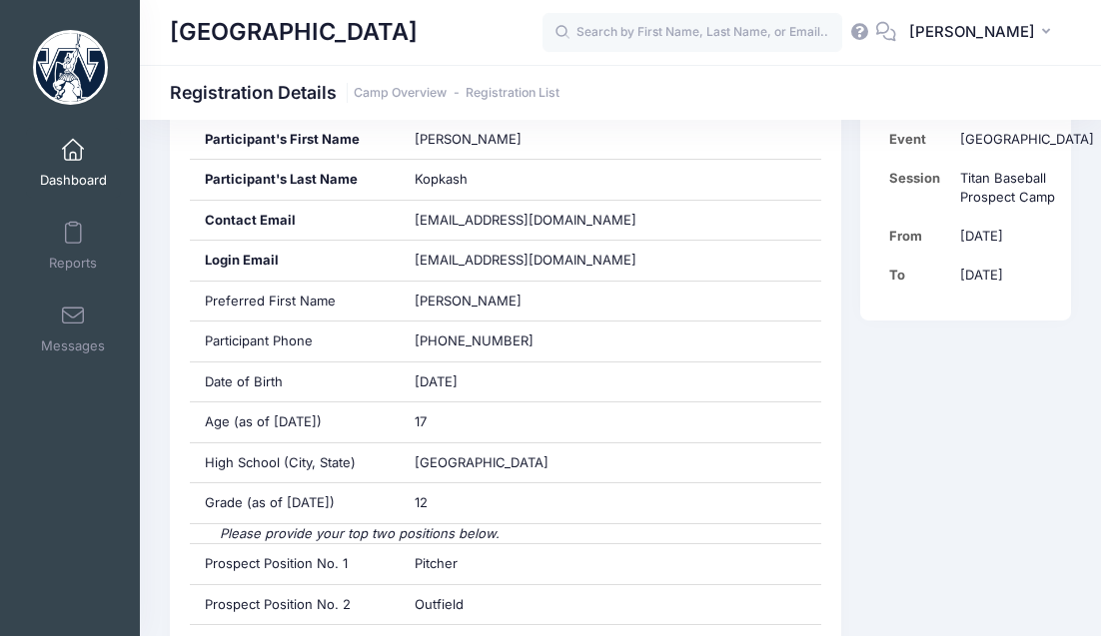
scroll to position [443, 0]
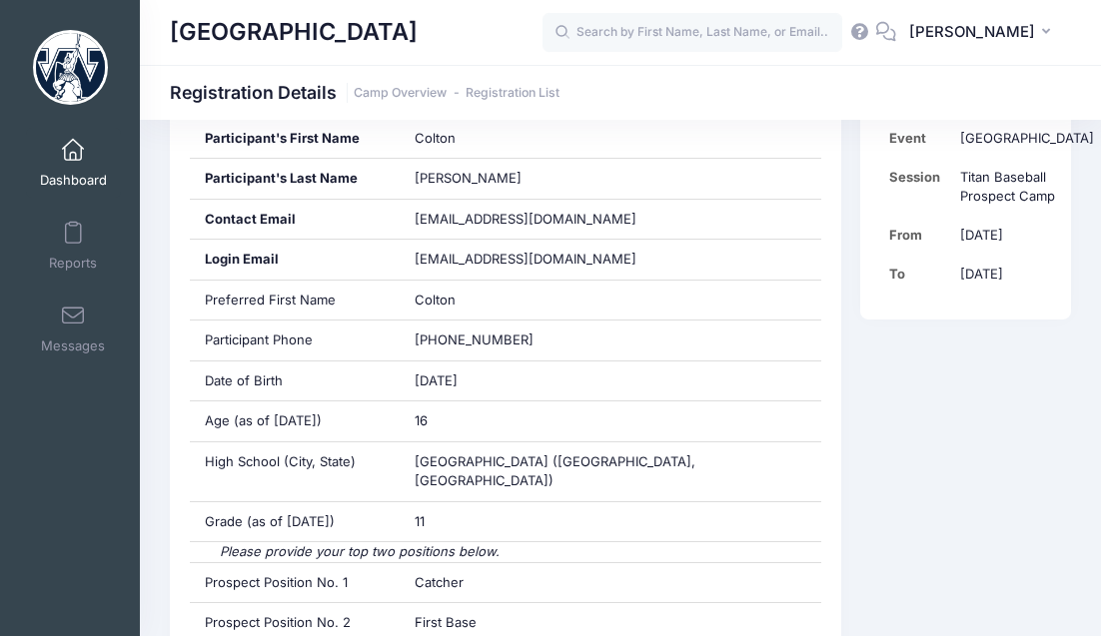
scroll to position [445, 0]
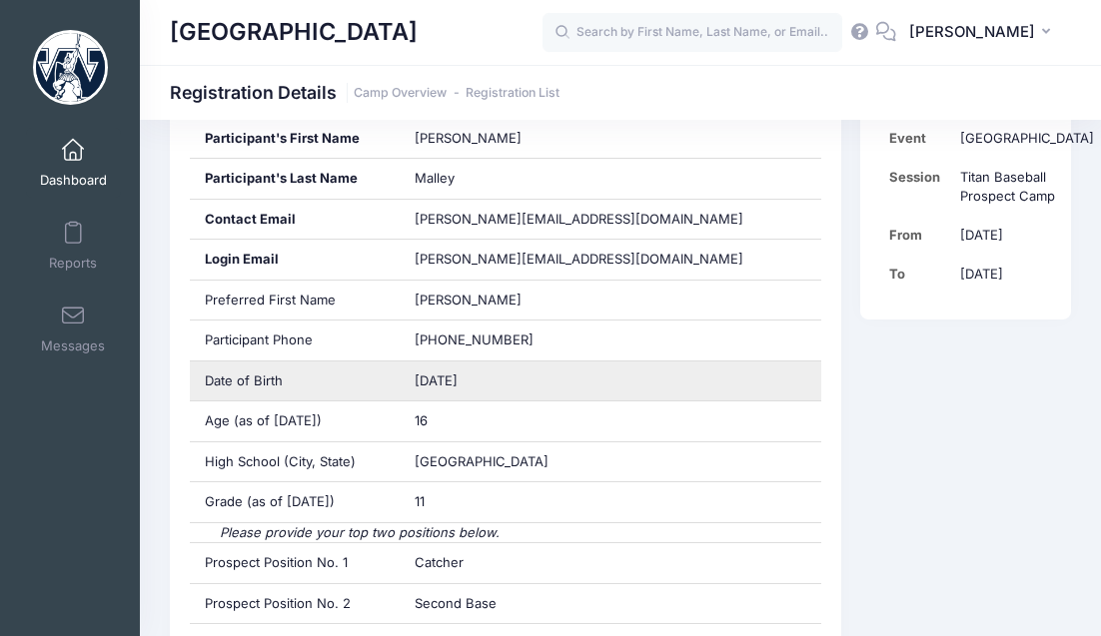
scroll to position [450, 0]
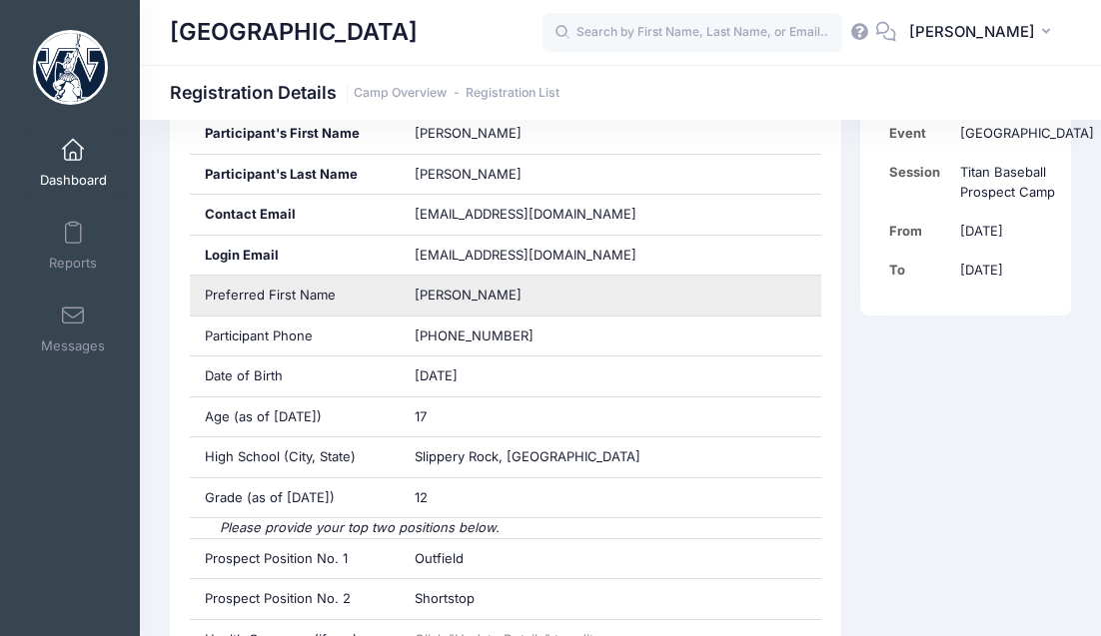
scroll to position [472, 0]
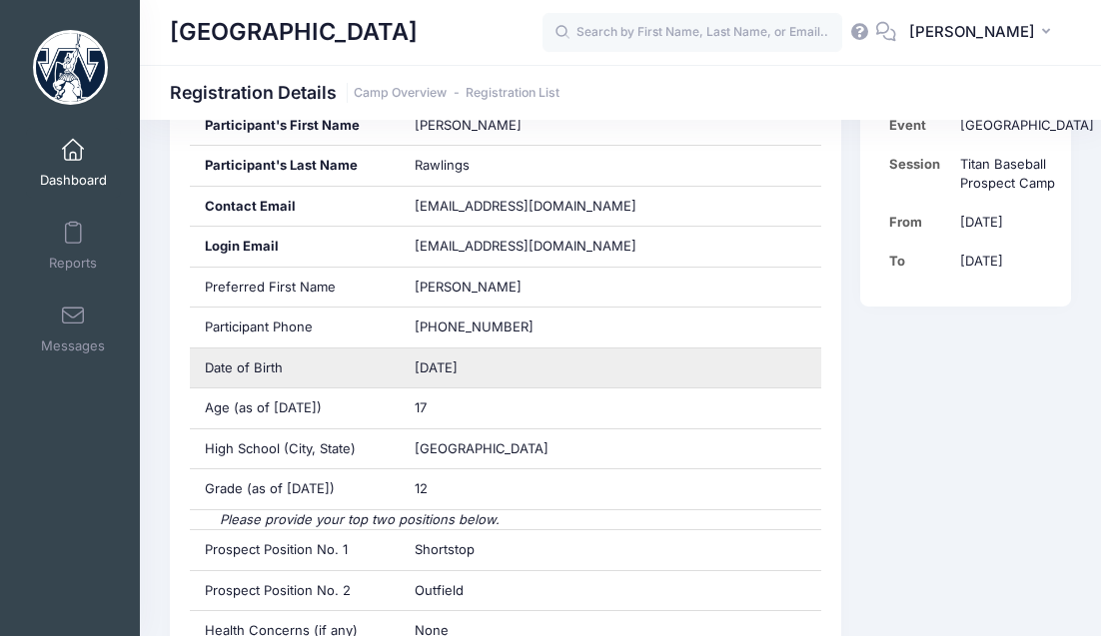
scroll to position [448, 0]
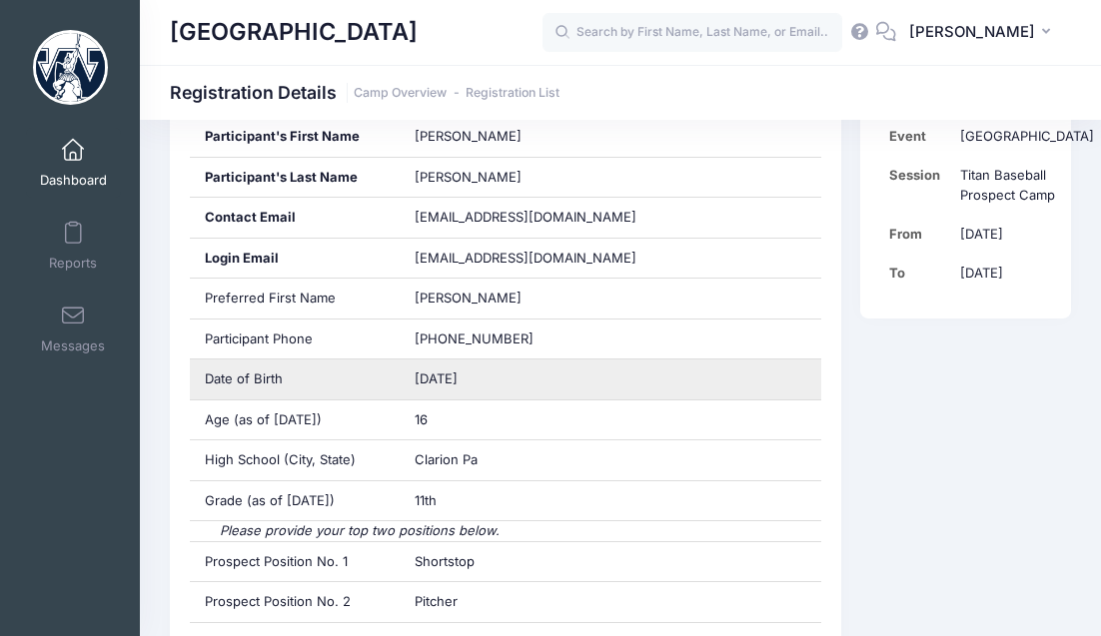
scroll to position [473, 0]
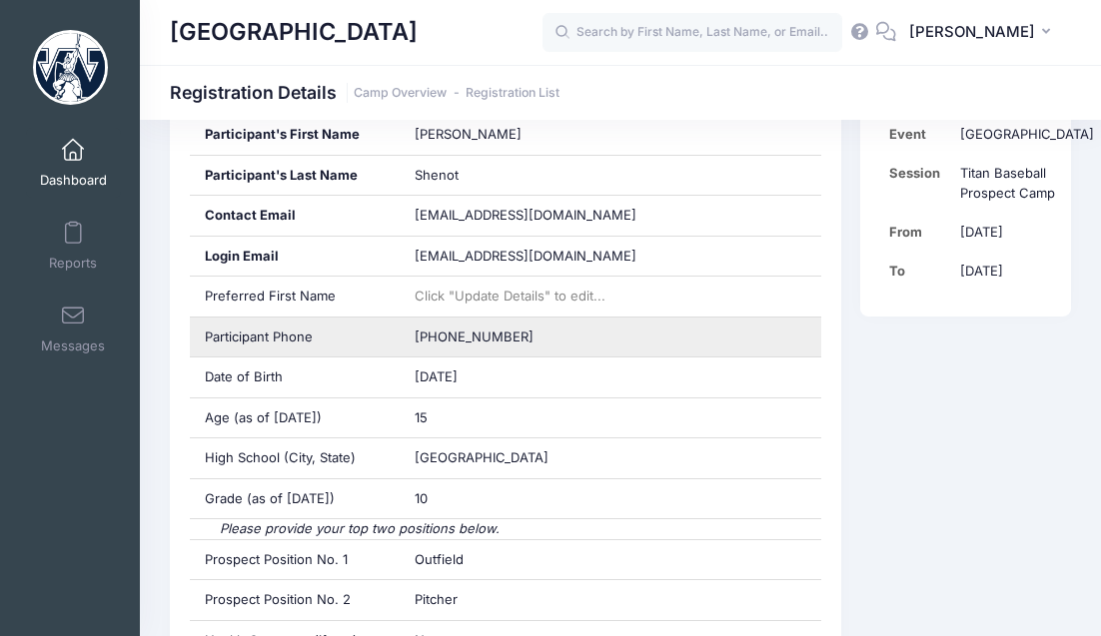
scroll to position [473, 0]
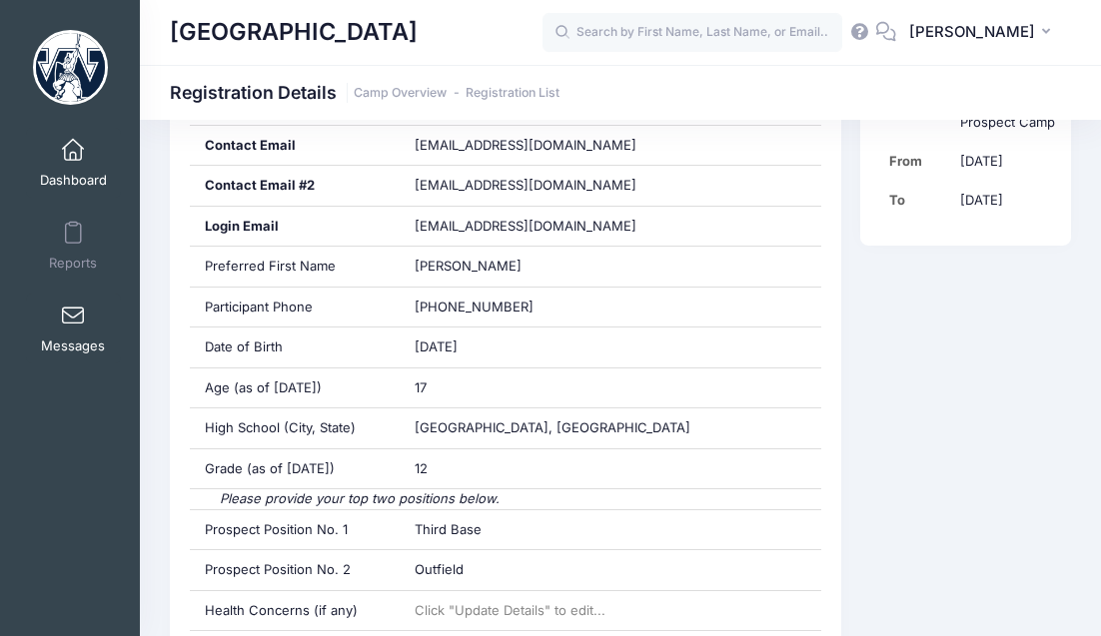
scroll to position [535, 0]
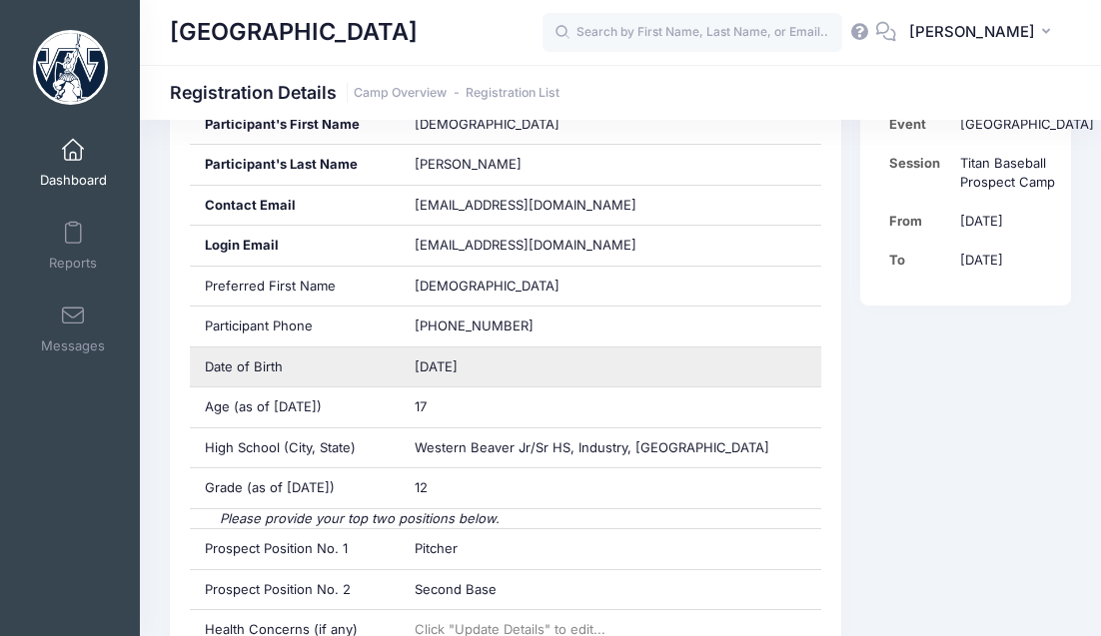
scroll to position [452, 0]
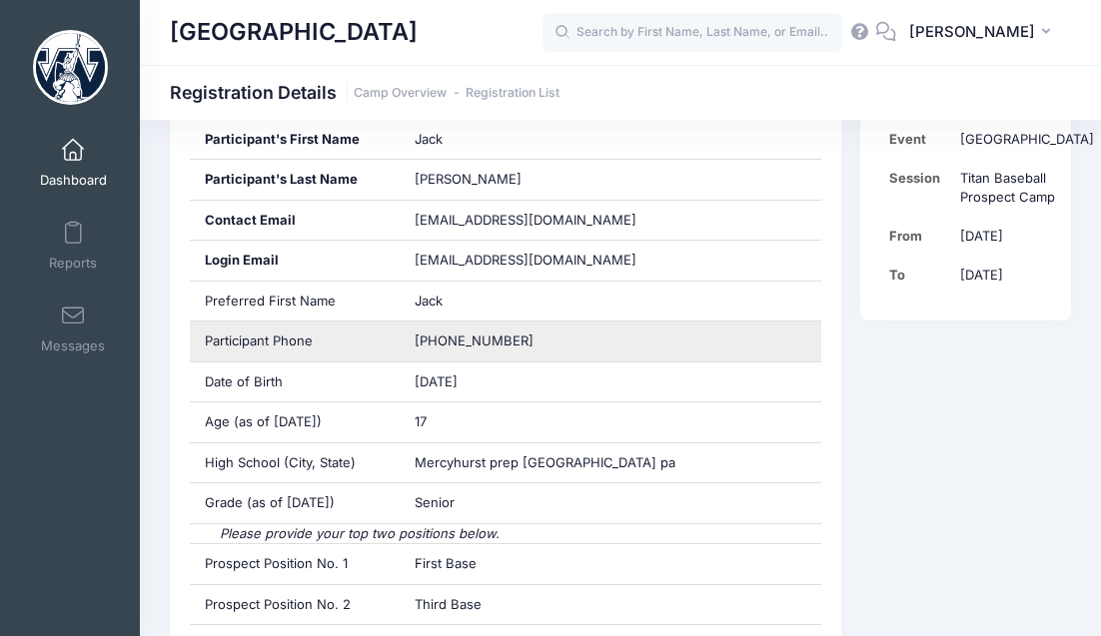
scroll to position [455, 0]
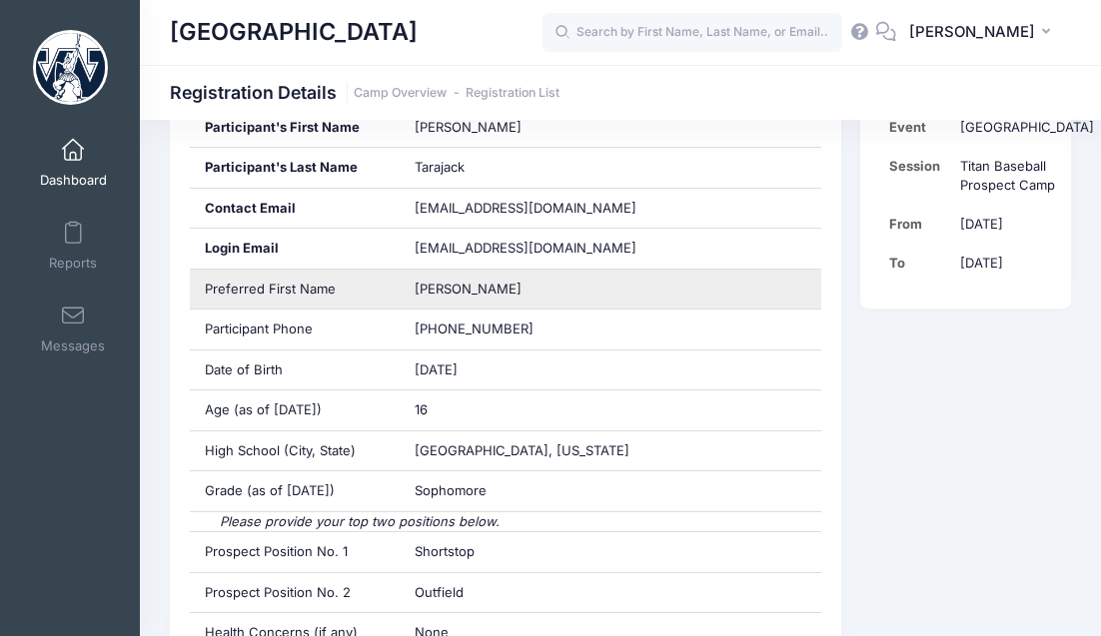
scroll to position [452, 0]
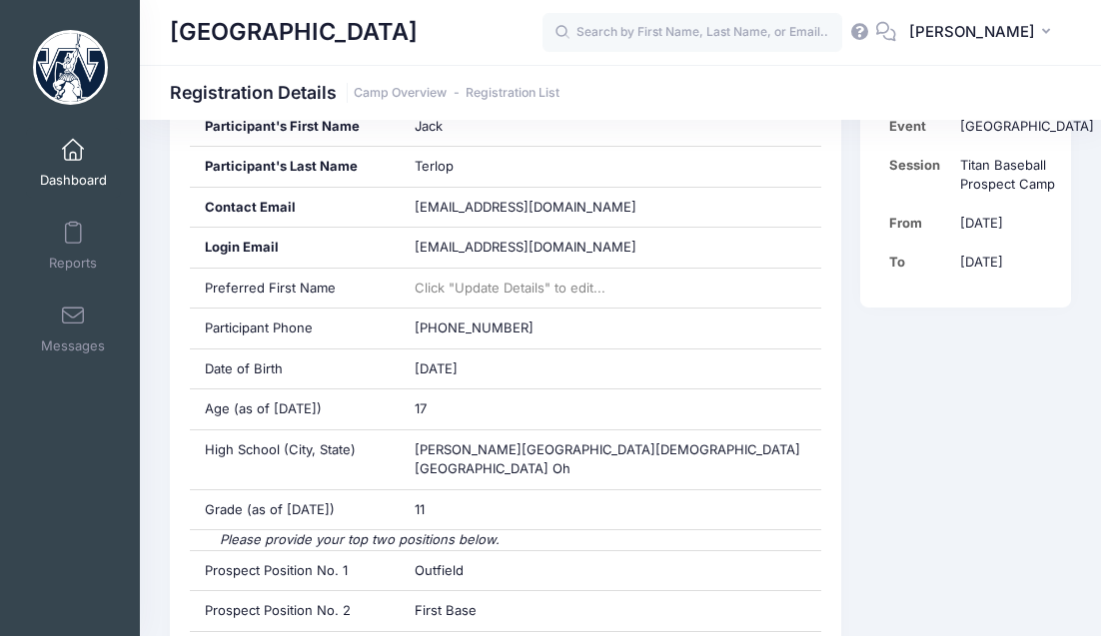
scroll to position [459, 0]
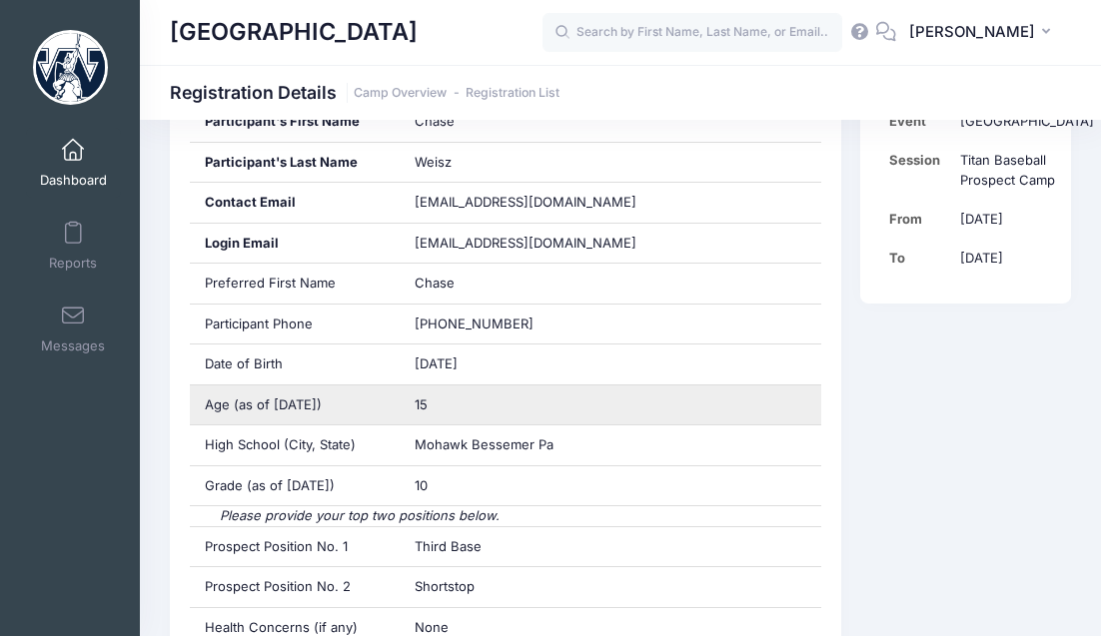
scroll to position [471, 0]
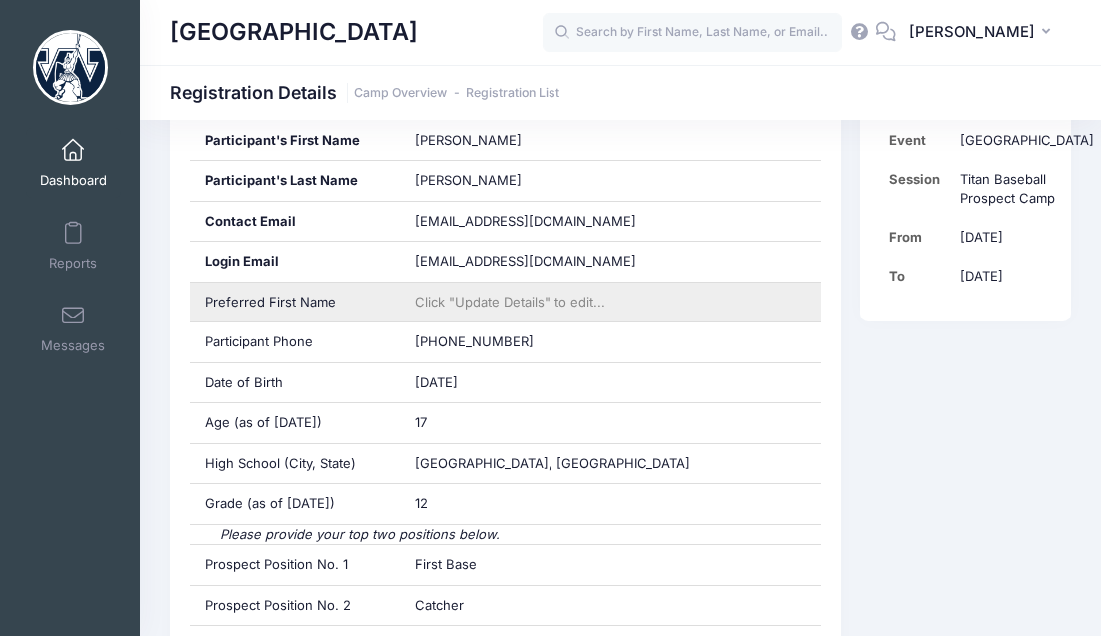
scroll to position [446, 0]
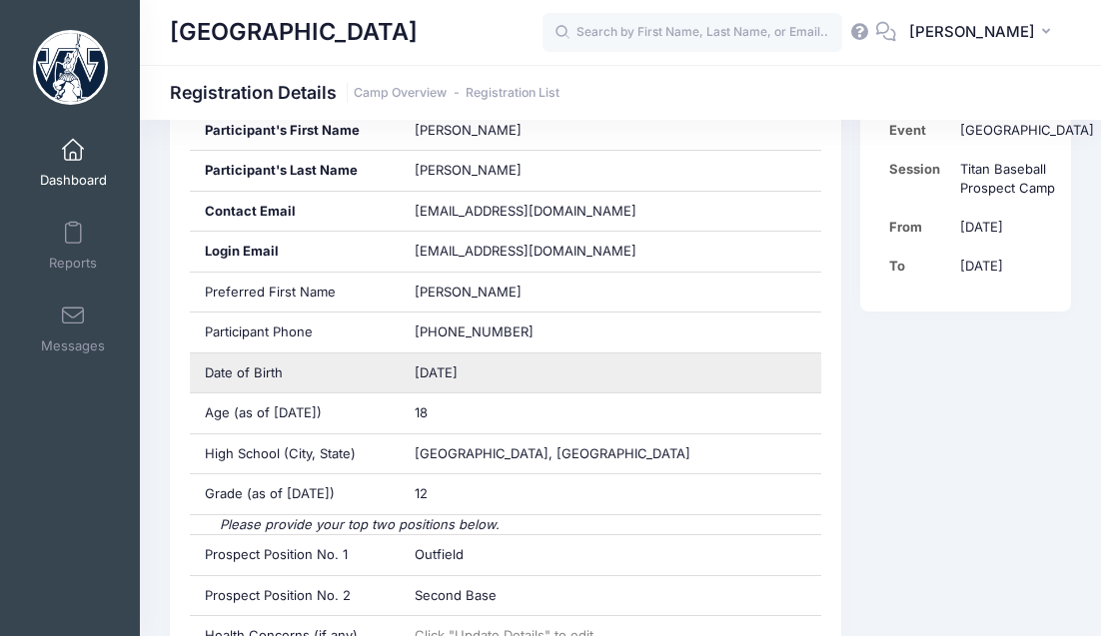
scroll to position [456, 0]
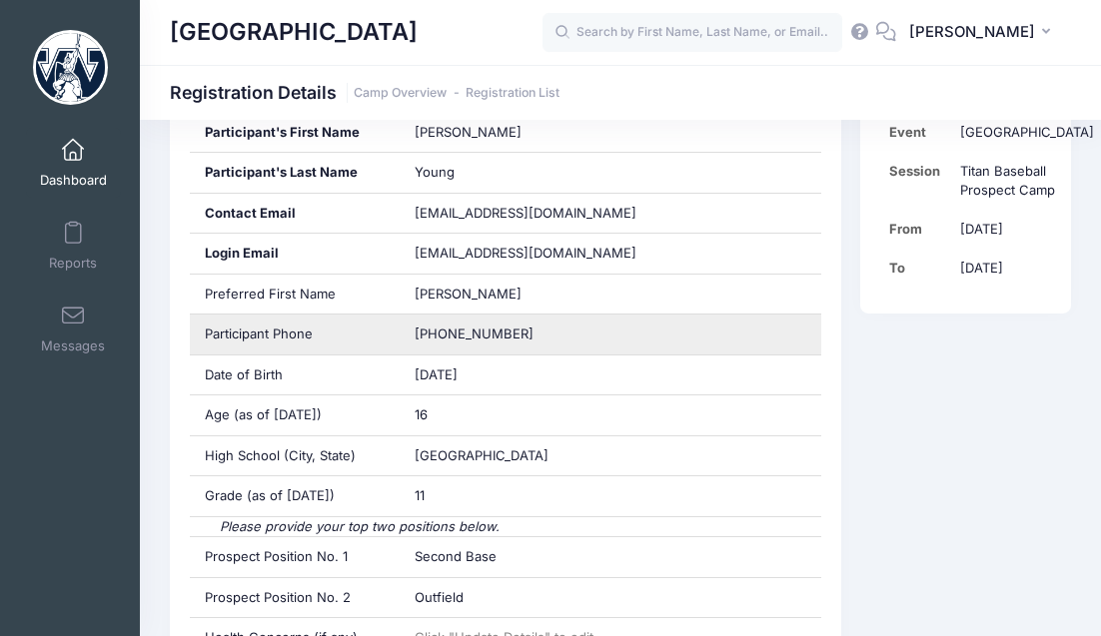
scroll to position [456, 0]
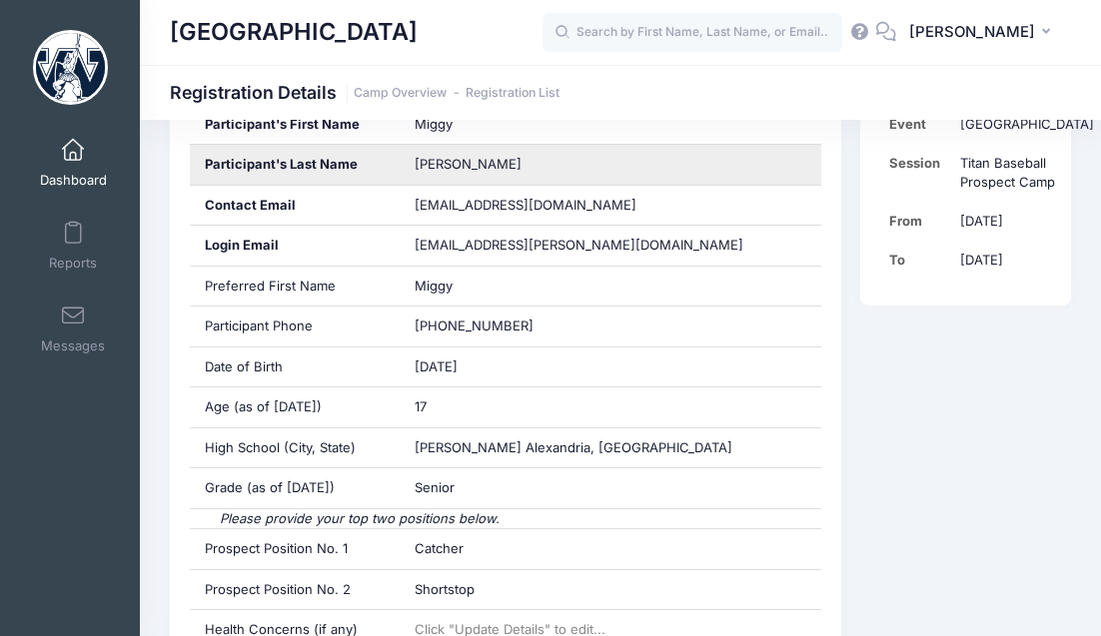
scroll to position [462, 0]
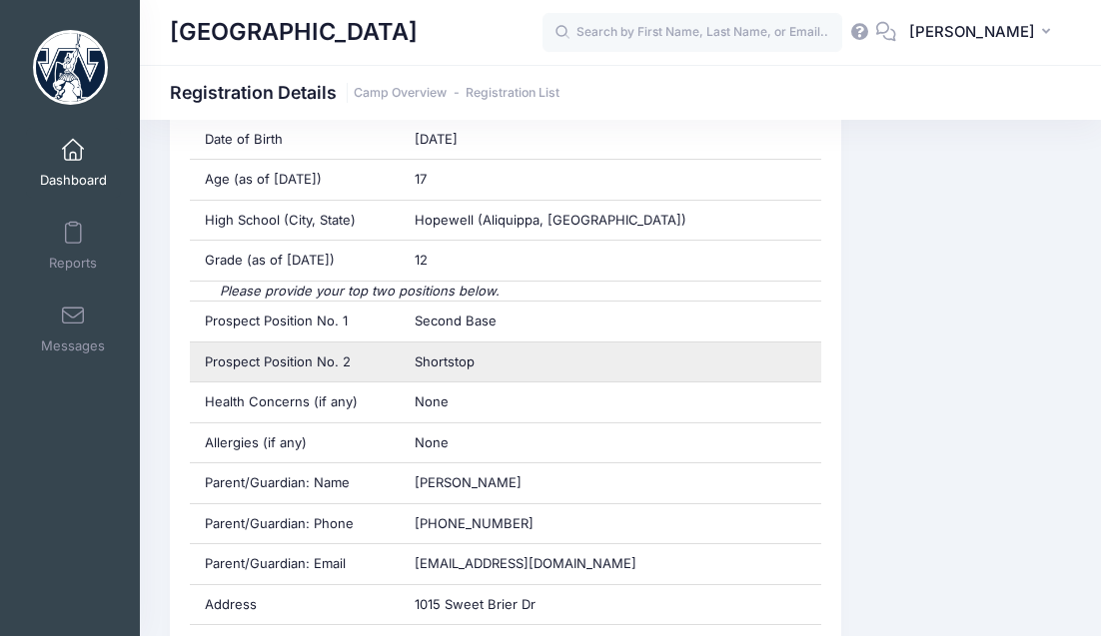
scroll to position [686, 0]
